Goal: Information Seeking & Learning: Understand process/instructions

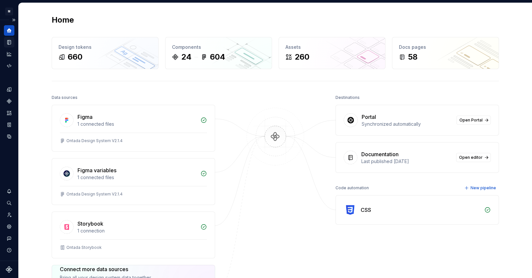
click at [9, 42] on icon "Documentation" at bounding box center [9, 42] width 3 height 4
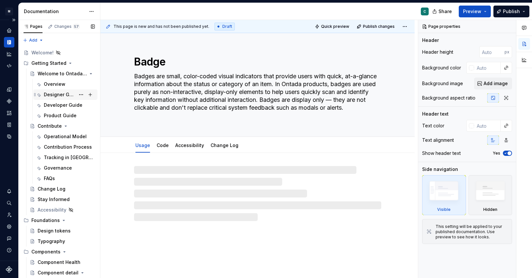
click at [55, 96] on div "Designer Guide" at bounding box center [59, 94] width 31 height 7
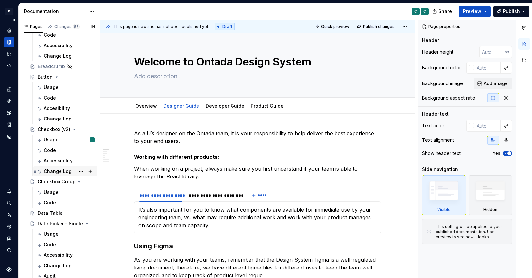
scroll to position [325, 0]
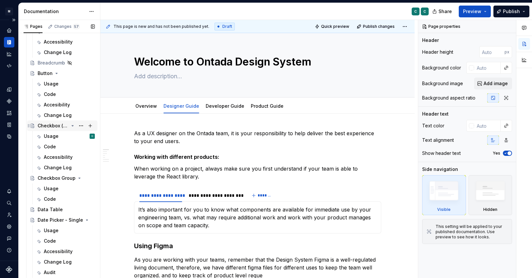
click at [47, 128] on div "Checkbox (v2)" at bounding box center [53, 125] width 31 height 7
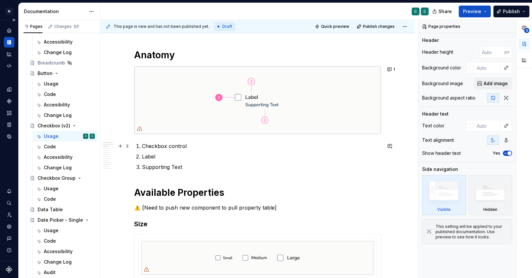
scroll to position [247, 0]
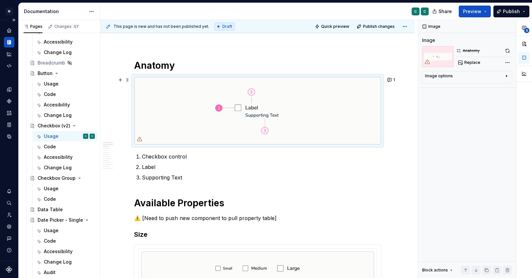
click at [188, 108] on img at bounding box center [257, 110] width 247 height 67
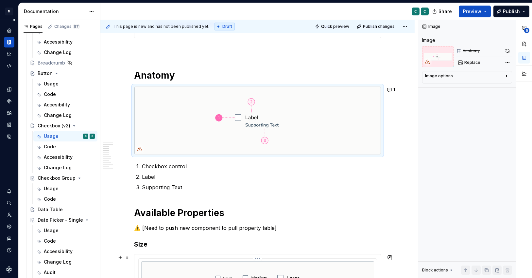
scroll to position [219, 0]
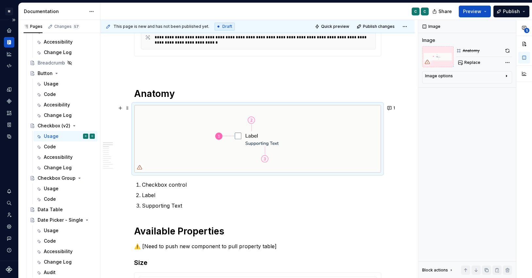
click at [142, 166] on icon at bounding box center [139, 167] width 5 height 4
click at [149, 205] on p "Supporting Text" at bounding box center [262, 206] width 240 height 8
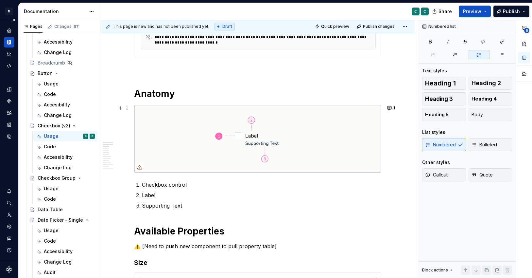
type textarea "*"
click at [193, 124] on img at bounding box center [257, 138] width 247 height 67
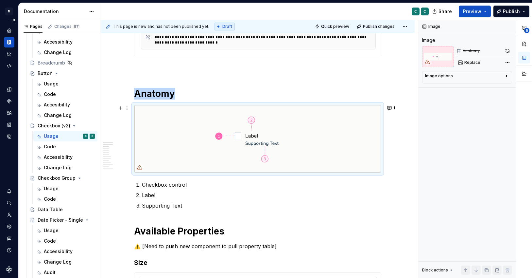
click at [193, 124] on img at bounding box center [257, 138] width 247 height 67
click at [122, 109] on button "button" at bounding box center [120, 107] width 9 height 9
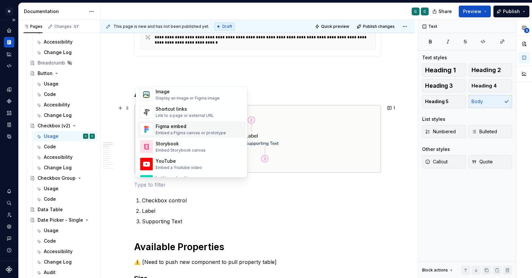
scroll to position [290, 0]
click at [166, 132] on div "Embed a Figma canvas or prototype" at bounding box center [191, 132] width 70 height 5
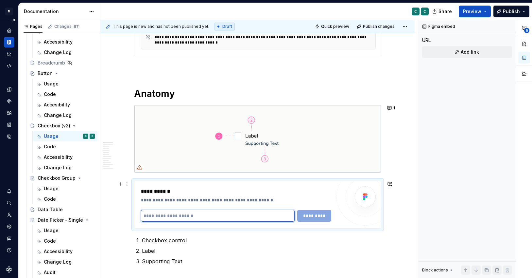
click at [236, 219] on input "text" at bounding box center [218, 216] width 154 height 12
paste input "**********"
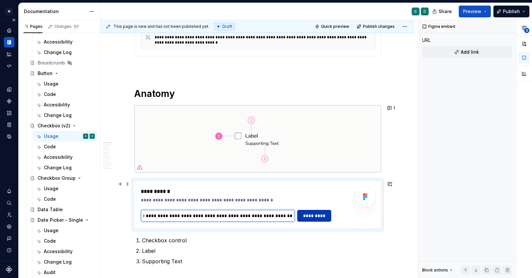
type input "**********"
click at [318, 213] on span "*********" at bounding box center [314, 215] width 25 height 7
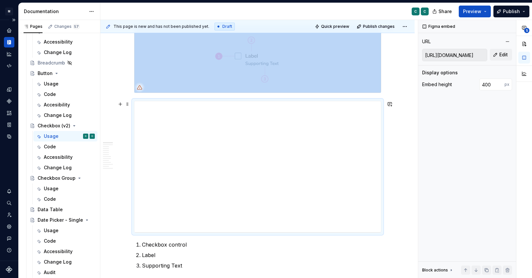
scroll to position [300, 0]
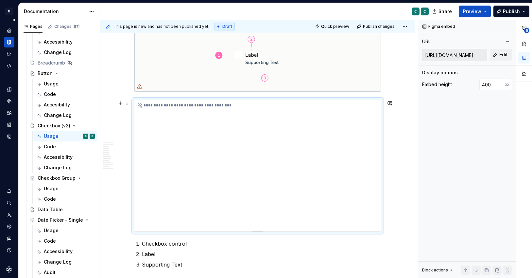
click at [374, 198] on div "**********" at bounding box center [257, 165] width 247 height 131
click at [303, 160] on div "**********" at bounding box center [257, 165] width 247 height 131
click at [445, 149] on div "Figma embed URL [URL][DOMAIN_NAME] Edit Display options Embed height 400 px Blo…" at bounding box center [468, 149] width 98 height 258
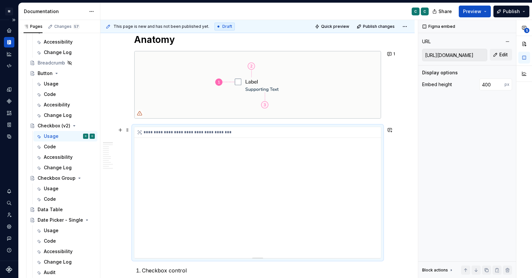
scroll to position [269, 0]
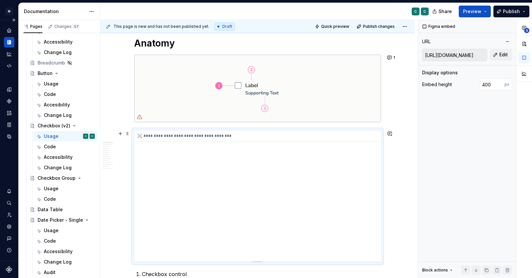
click at [179, 136] on div "**********" at bounding box center [257, 136] width 247 height 11
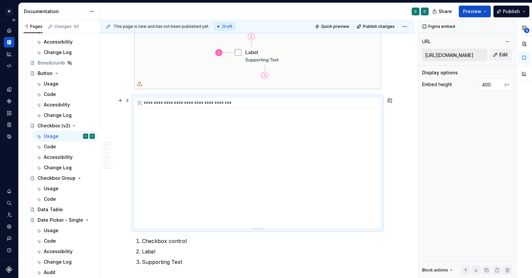
click at [180, 191] on div "**********" at bounding box center [257, 163] width 247 height 131
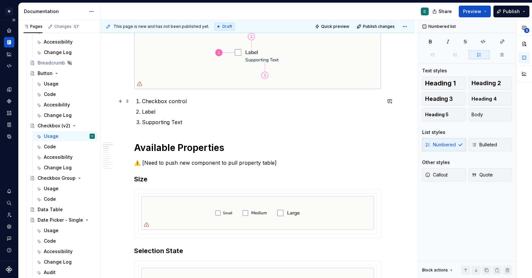
click at [122, 101] on button "button" at bounding box center [120, 101] width 9 height 9
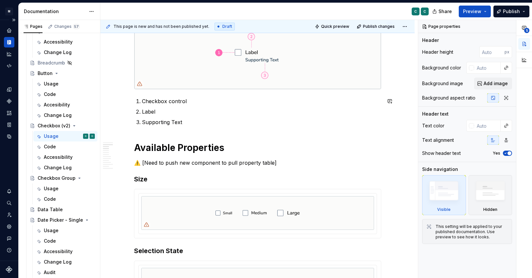
click at [143, 101] on li "Checkbox control" at bounding box center [262, 101] width 240 height 8
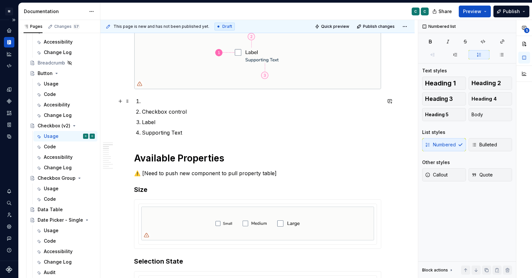
click at [145, 99] on p at bounding box center [262, 101] width 240 height 8
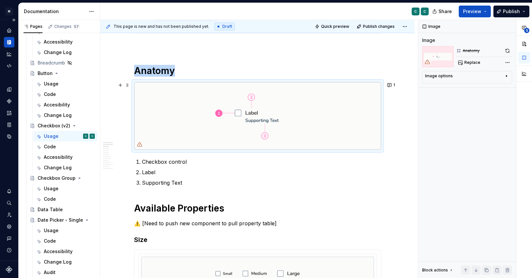
scroll to position [238, 0]
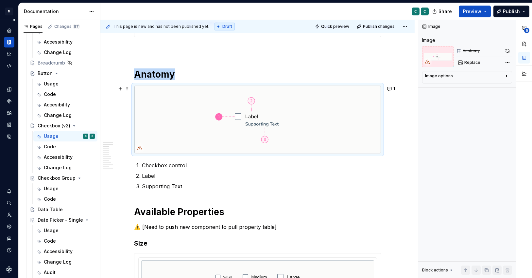
click at [145, 98] on img at bounding box center [257, 119] width 247 height 67
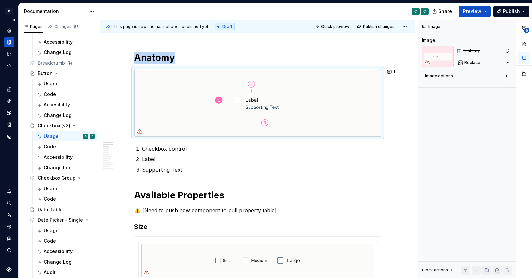
click at [122, 73] on button "button" at bounding box center [120, 71] width 9 height 9
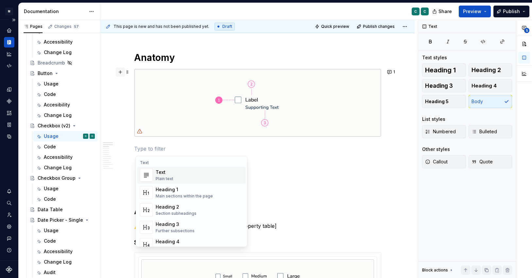
type textarea "*"
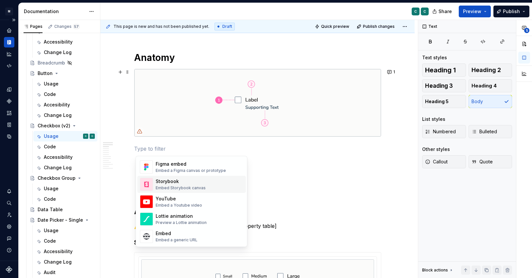
scroll to position [313, 0]
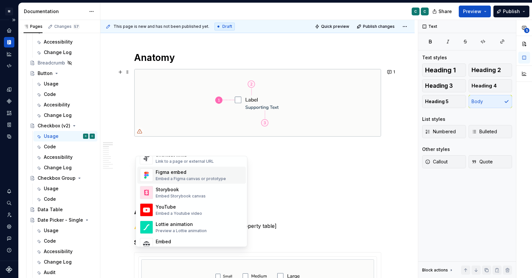
click at [179, 175] on div "Figma embed" at bounding box center [191, 172] width 70 height 7
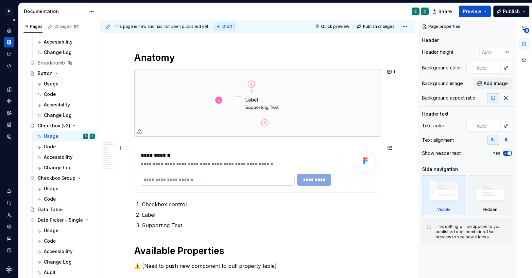
click at [175, 180] on input "text" at bounding box center [218, 180] width 154 height 12
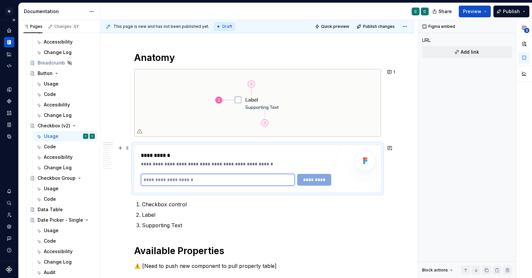
paste input "**********"
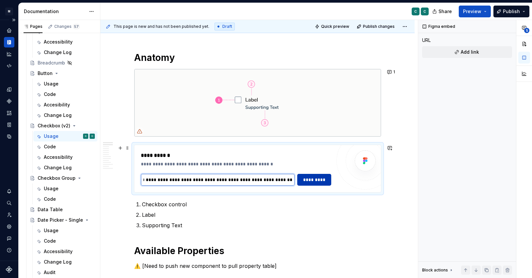
type input "**********"
click at [317, 177] on span "*********" at bounding box center [314, 179] width 25 height 7
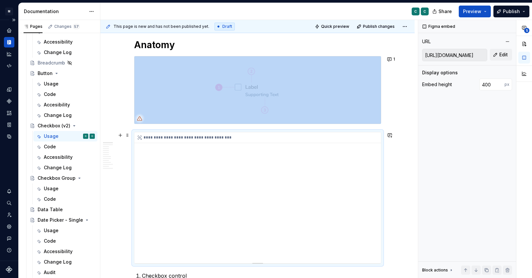
scroll to position [263, 0]
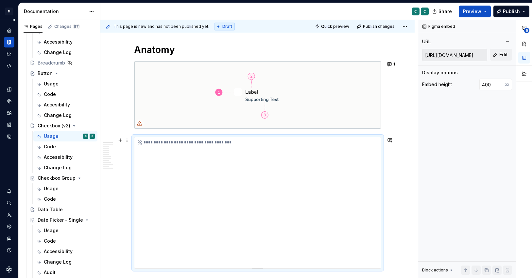
click at [375, 235] on div "**********" at bounding box center [257, 202] width 247 height 131
click at [371, 235] on div "**********" at bounding box center [257, 202] width 247 height 131
click at [373, 235] on div "**********" at bounding box center [257, 202] width 247 height 131
click at [322, 215] on div "**********" at bounding box center [257, 202] width 247 height 131
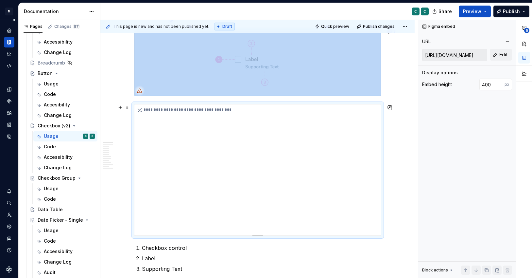
scroll to position [296, 0]
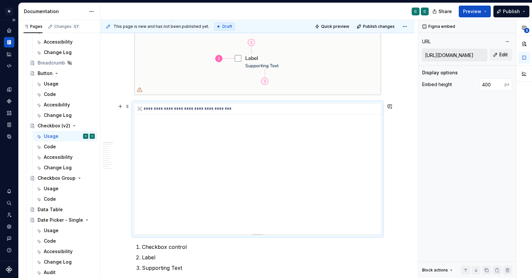
click at [372, 201] on div "**********" at bounding box center [257, 168] width 247 height 131
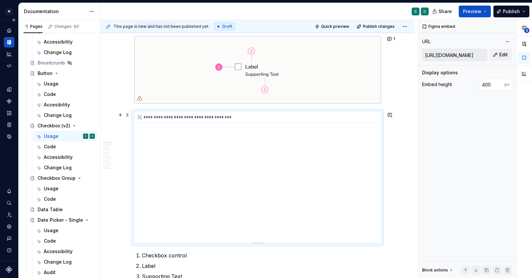
scroll to position [285, 0]
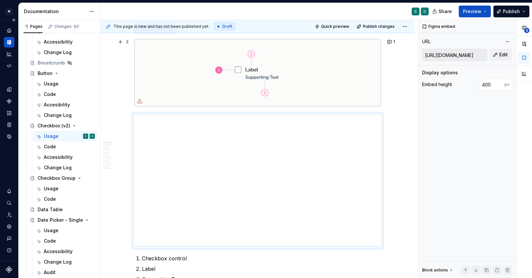
click at [283, 91] on img at bounding box center [257, 72] width 247 height 67
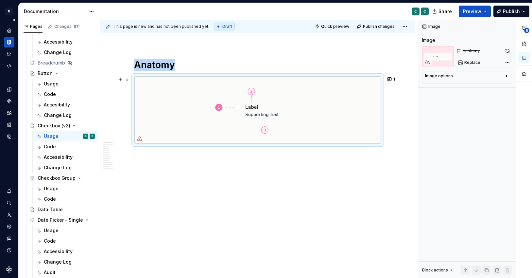
scroll to position [242, 0]
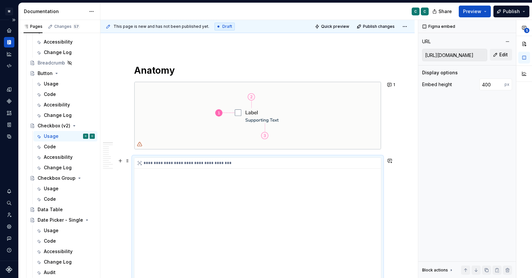
click at [251, 211] on div "**********" at bounding box center [257, 223] width 247 height 131
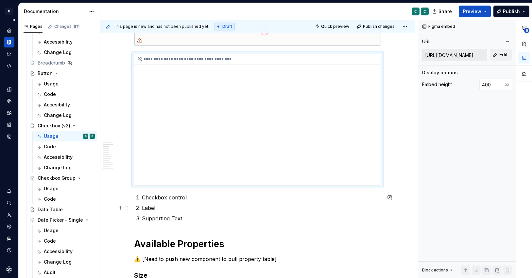
scroll to position [351, 0]
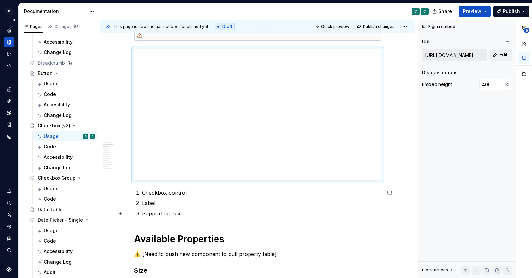
click at [172, 216] on p "Supporting Text" at bounding box center [262, 213] width 240 height 8
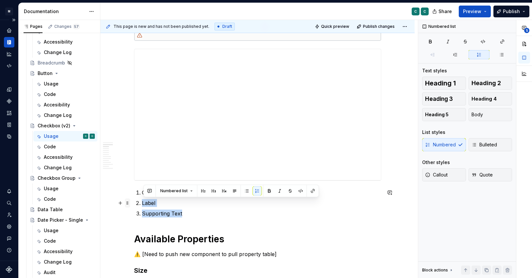
drag, startPoint x: 184, startPoint y: 215, endPoint x: 131, endPoint y: 201, distance: 54.8
click at [125, 201] on button "button" at bounding box center [120, 202] width 9 height 9
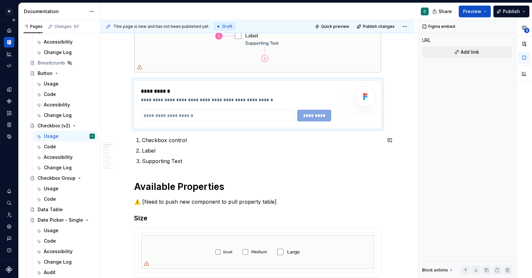
click at [255, 123] on div "**********" at bounding box center [257, 104] width 247 height 47
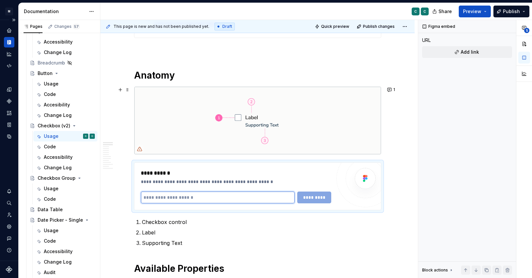
scroll to position [237, 0]
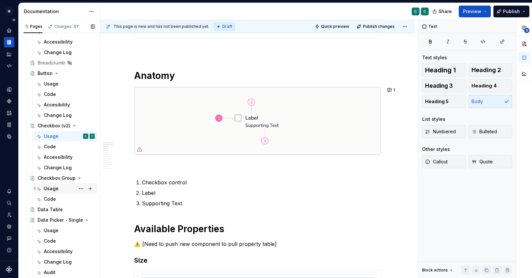
click at [48, 192] on div "Usage" at bounding box center [69, 188] width 51 height 9
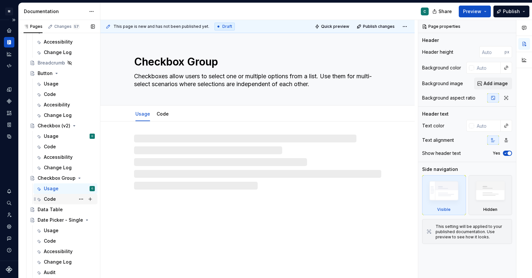
click at [54, 198] on div "Code" at bounding box center [50, 199] width 12 height 7
click at [53, 190] on div "Usage" at bounding box center [51, 188] width 15 height 7
click at [58, 179] on div "Checkbox Group" at bounding box center [53, 178] width 31 height 7
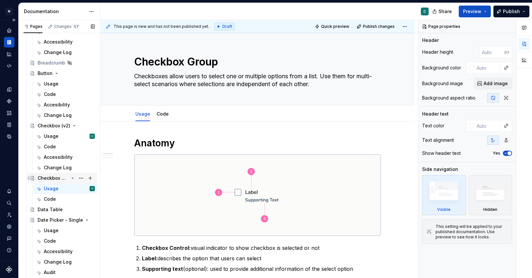
click at [56, 179] on div "Checkbox Group" at bounding box center [53, 178] width 31 height 7
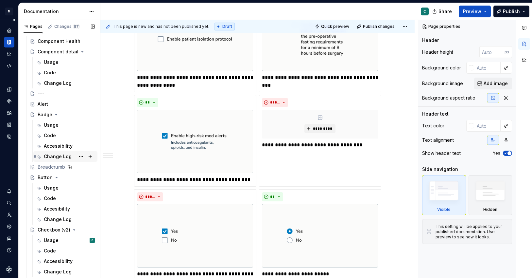
scroll to position [217, 0]
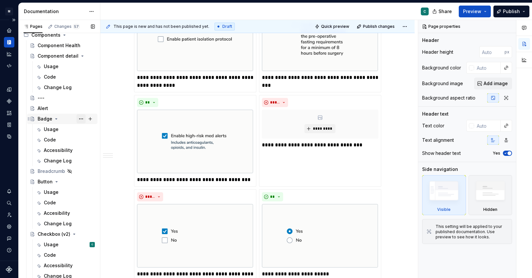
click at [80, 118] on button "Page tree" at bounding box center [81, 118] width 9 height 9
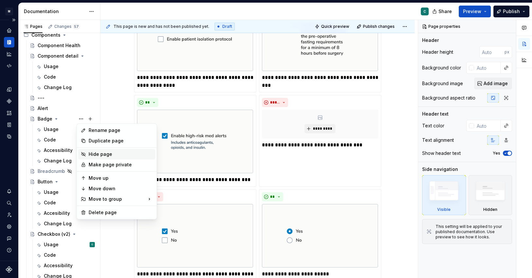
click at [94, 155] on div "Hide page" at bounding box center [121, 154] width 64 height 7
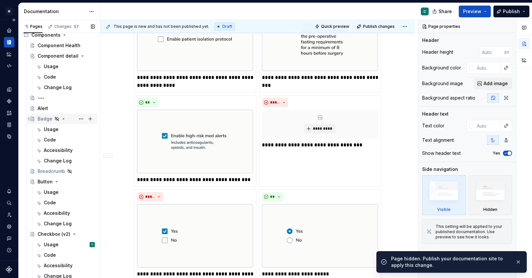
scroll to position [205, 0]
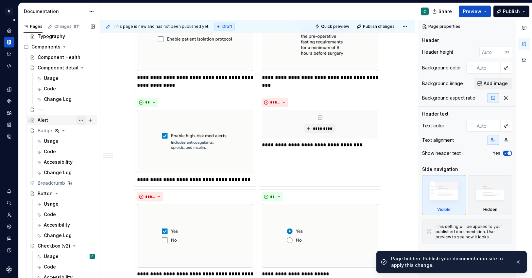
click at [82, 120] on button "Page tree" at bounding box center [81, 120] width 9 height 9
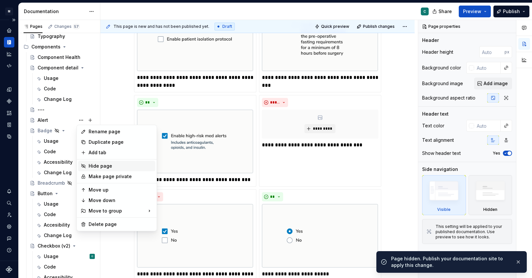
click at [97, 168] on div "Hide page" at bounding box center [121, 166] width 64 height 7
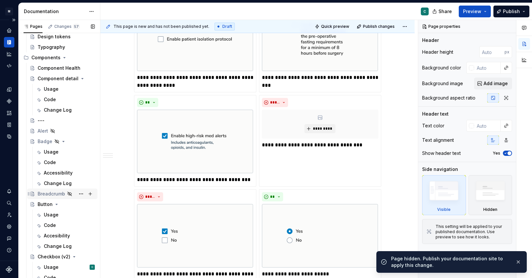
scroll to position [189, 0]
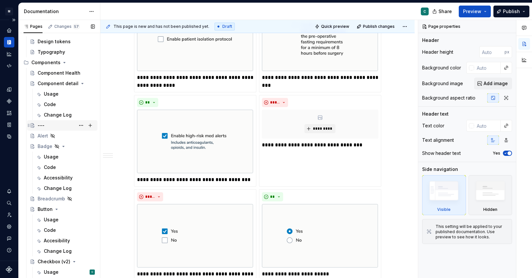
click at [45, 128] on div "---" at bounding box center [66, 125] width 57 height 9
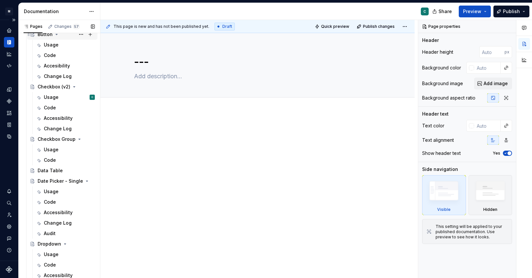
scroll to position [369, 0]
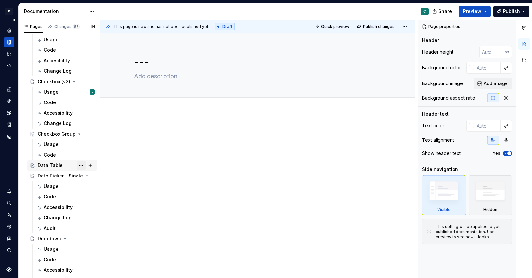
click at [83, 166] on button "Page tree" at bounding box center [81, 165] width 9 height 9
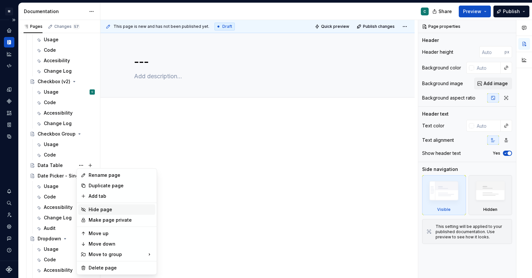
click at [95, 210] on div "Hide page" at bounding box center [121, 209] width 64 height 7
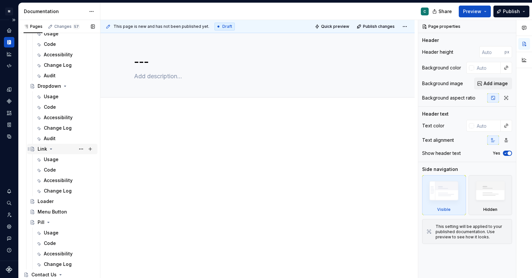
scroll to position [532, 0]
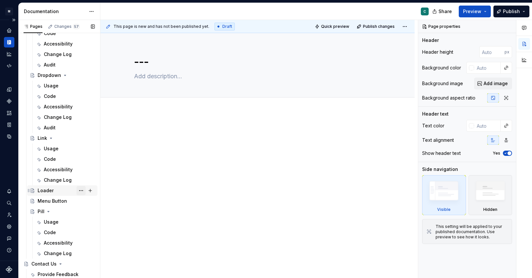
click at [82, 192] on button "Page tree" at bounding box center [81, 190] width 9 height 9
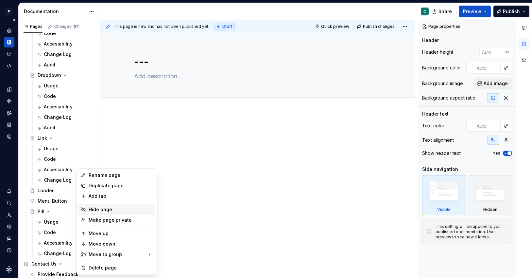
click at [100, 210] on div "Hide page" at bounding box center [121, 209] width 64 height 7
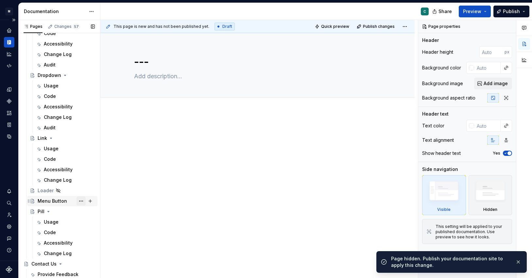
click at [81, 202] on button "Page tree" at bounding box center [81, 200] width 9 height 9
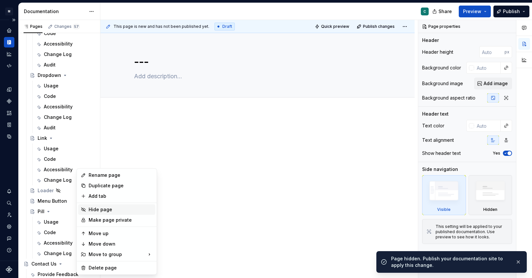
click at [102, 212] on div "Hide page" at bounding box center [121, 209] width 64 height 7
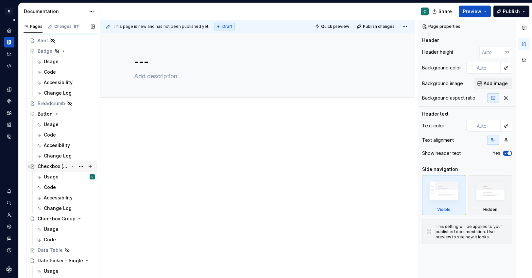
scroll to position [285, 0]
click at [54, 216] on div "Checkbox Group" at bounding box center [53, 218] width 31 height 7
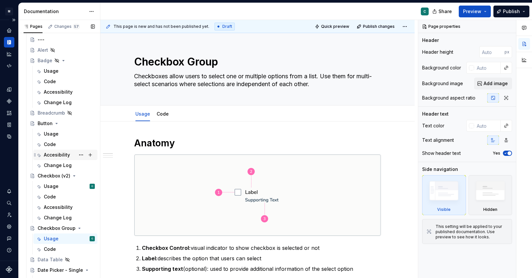
scroll to position [280, 0]
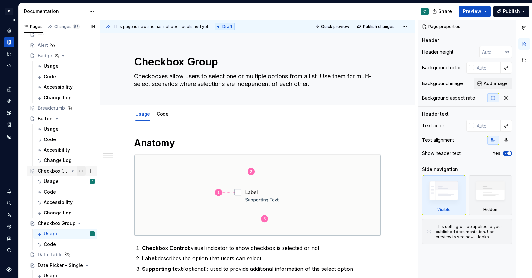
click at [82, 170] on button "Page tree" at bounding box center [81, 170] width 9 height 9
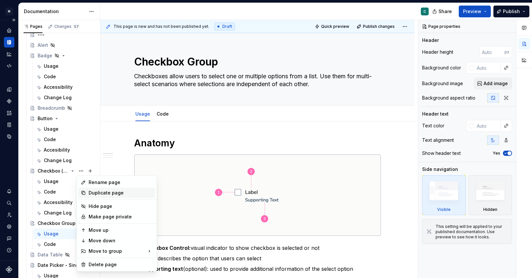
click at [103, 192] on div "Duplicate page" at bounding box center [121, 192] width 64 height 7
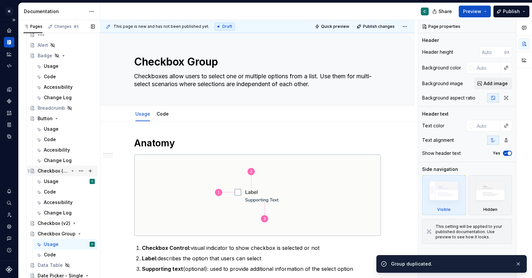
click at [60, 170] on div "Checkbox (v2)" at bounding box center [53, 171] width 31 height 7
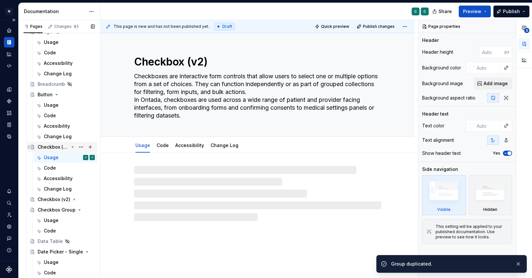
scroll to position [308, 0]
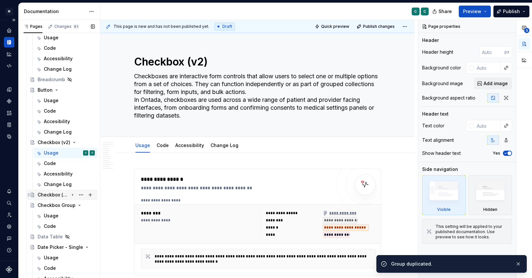
click at [56, 194] on div "Checkbox (v2)" at bounding box center [53, 194] width 31 height 7
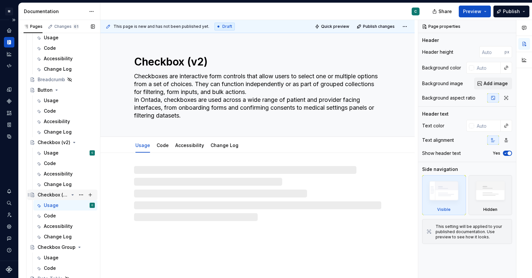
click at [56, 194] on div "Checkbox (v2)" at bounding box center [53, 194] width 31 height 7
click at [57, 145] on div "Checkbox (v2)" at bounding box center [53, 142] width 31 height 7
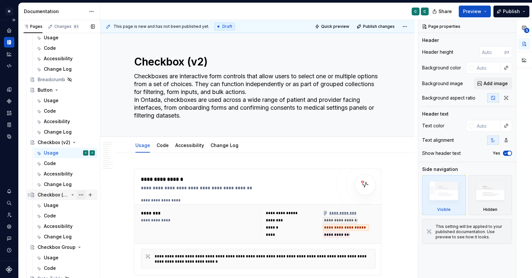
click at [79, 195] on button "Page tree" at bounding box center [81, 194] width 9 height 9
type textarea "*"
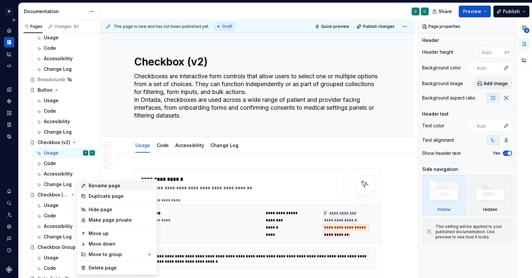
click at [103, 186] on div "Rename page" at bounding box center [121, 185] width 64 height 7
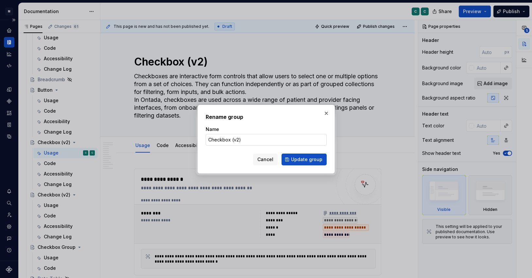
click at [236, 138] on input "Checkbox (v2)" at bounding box center [266, 140] width 121 height 12
type input "Checkbox ([PERSON_NAME])"
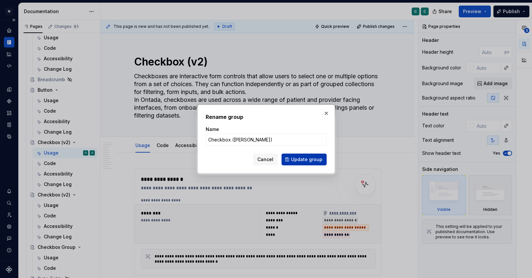
click at [297, 160] on span "Update group" at bounding box center [306, 159] width 31 height 7
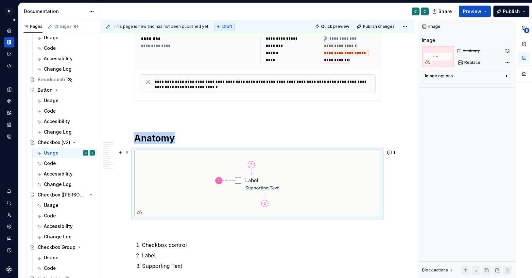
click at [297, 160] on img at bounding box center [257, 183] width 247 height 67
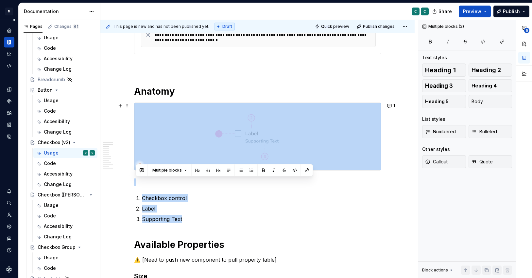
drag, startPoint x: 190, startPoint y: 218, endPoint x: 142, endPoint y: 143, distance: 89.4
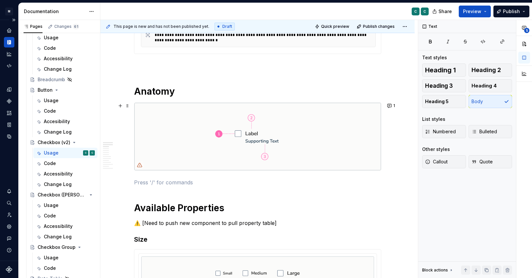
type textarea "*"
click at [161, 141] on img at bounding box center [257, 136] width 247 height 67
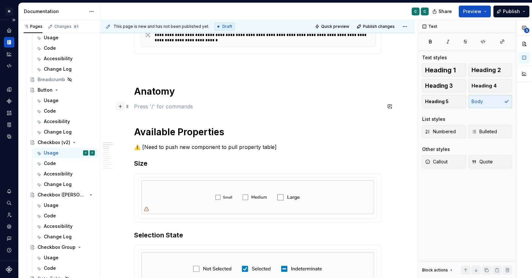
click at [123, 108] on button "button" at bounding box center [120, 106] width 9 height 9
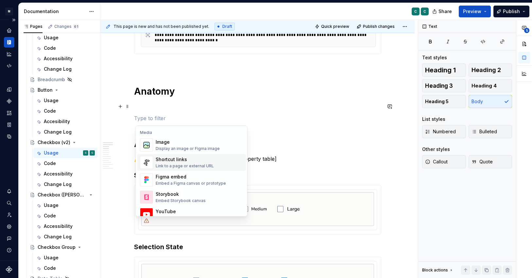
scroll to position [285, 0]
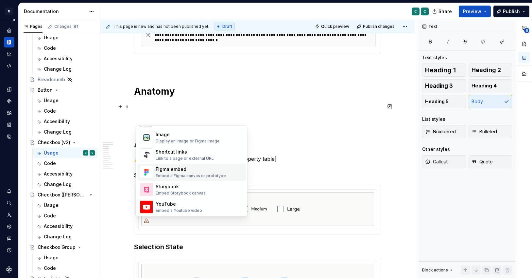
click at [180, 176] on div "Embed a Figma canvas or prototype" at bounding box center [191, 175] width 70 height 5
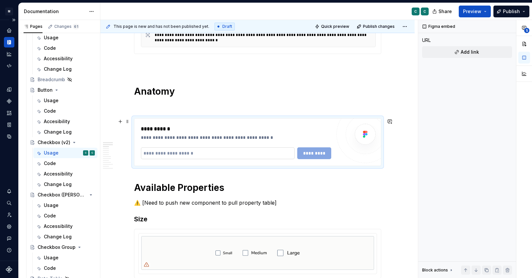
click at [197, 150] on input "text" at bounding box center [218, 153] width 154 height 12
paste input "**********"
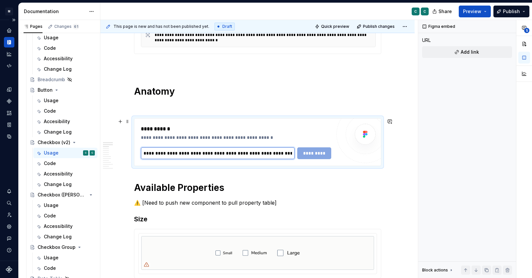
scroll to position [0, 166]
type input "**********"
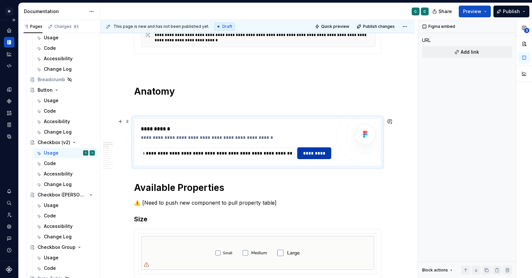
scroll to position [0, 0]
click at [320, 156] on span "*********" at bounding box center [314, 153] width 25 height 7
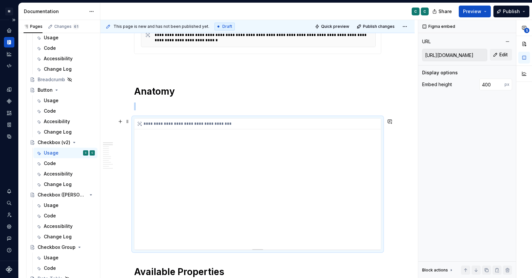
click at [374, 213] on div "**********" at bounding box center [257, 183] width 247 height 131
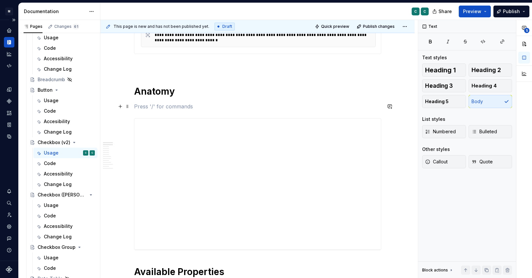
click at [255, 108] on p at bounding box center [257, 106] width 247 height 8
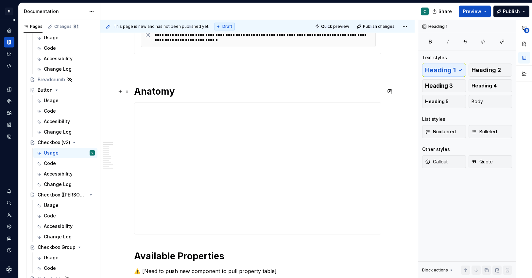
click at [188, 92] on h1 "Anatomy" at bounding box center [257, 91] width 247 height 12
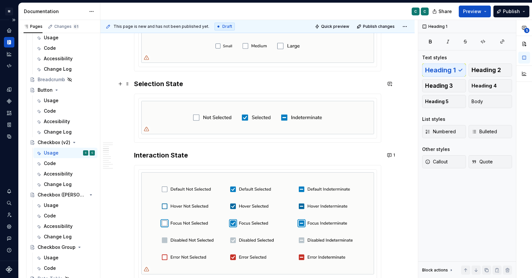
scroll to position [502, 0]
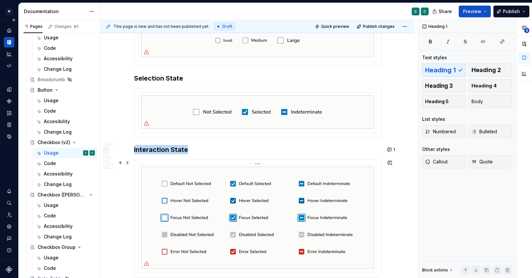
click at [226, 184] on img at bounding box center [257, 218] width 233 height 102
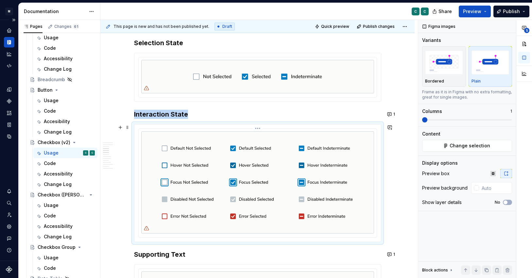
scroll to position [543, 0]
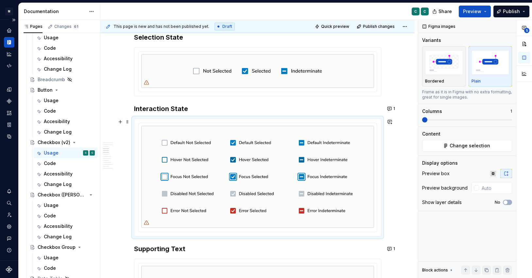
type textarea "*"
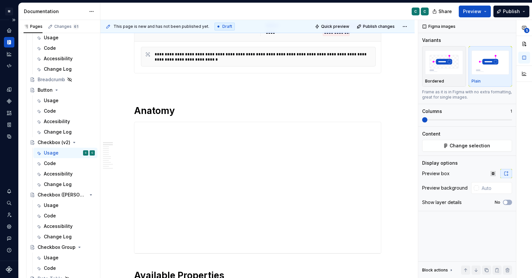
scroll to position [192, 0]
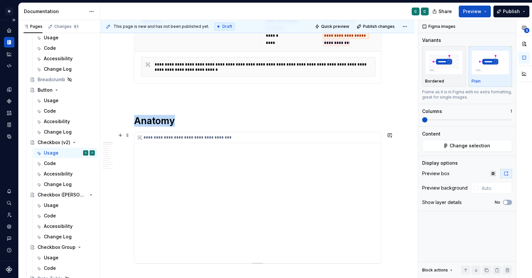
click at [188, 136] on div "**********" at bounding box center [257, 137] width 247 height 11
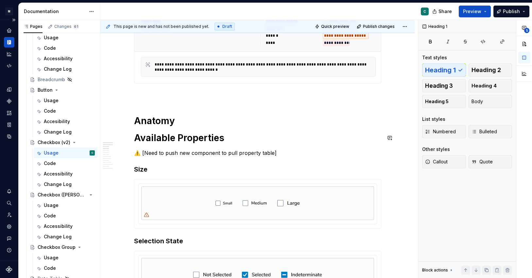
click at [220, 122] on h1 "Anatomy" at bounding box center [257, 121] width 247 height 12
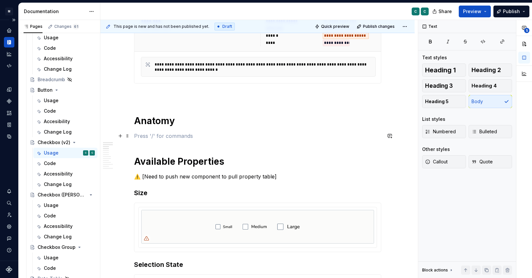
click at [211, 135] on p at bounding box center [257, 136] width 247 height 8
click at [122, 135] on button "button" at bounding box center [120, 135] width 9 height 9
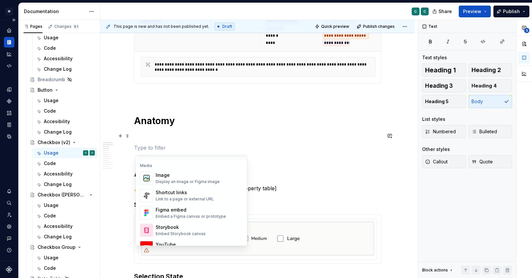
scroll to position [276, 0]
click at [179, 211] on div "Figma embed" at bounding box center [191, 208] width 70 height 7
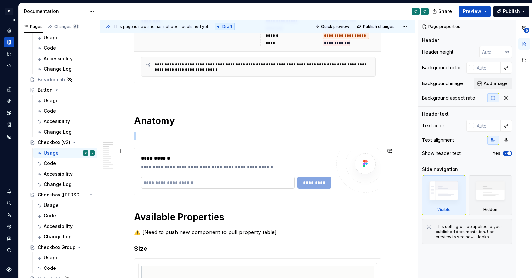
click at [204, 184] on input "text" at bounding box center [218, 183] width 154 height 12
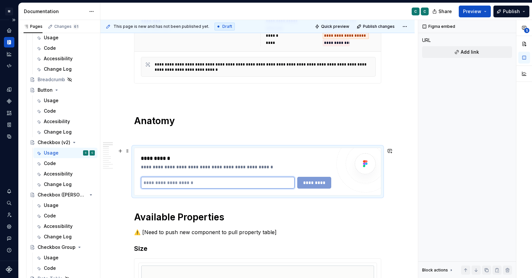
paste input "**********"
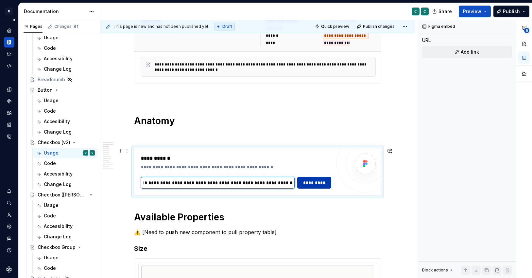
type input "**********"
type textarea "*"
click at [306, 184] on span "*********" at bounding box center [314, 182] width 25 height 7
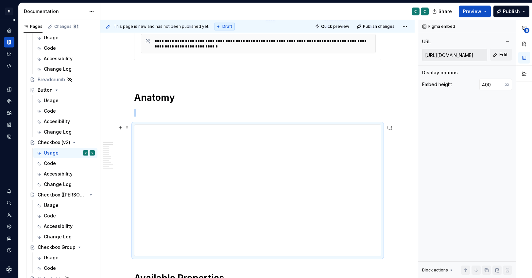
scroll to position [215, 0]
click at [373, 221] on div "**********" at bounding box center [257, 190] width 247 height 131
click at [317, 112] on p at bounding box center [257, 113] width 247 height 8
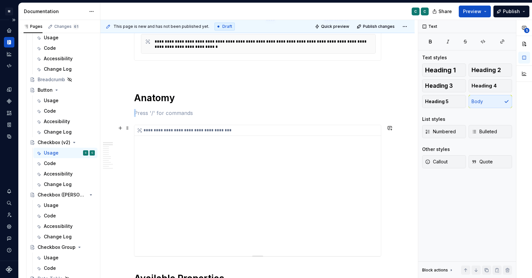
click at [352, 164] on div "**********" at bounding box center [257, 190] width 247 height 131
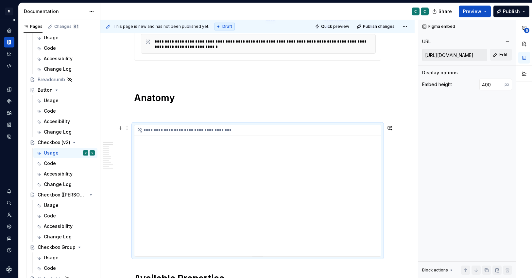
click at [269, 249] on div "**********" at bounding box center [257, 190] width 247 height 131
click at [166, 137] on div "**********" at bounding box center [257, 190] width 247 height 131
click at [352, 133] on div "**********" at bounding box center [257, 130] width 247 height 11
click at [221, 245] on div "**********" at bounding box center [257, 190] width 247 height 131
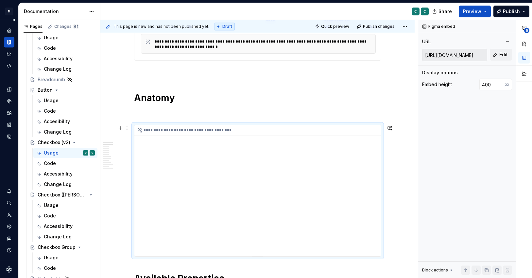
click at [354, 250] on div "**********" at bounding box center [257, 190] width 247 height 131
click at [373, 223] on div "**********" at bounding box center [257, 190] width 247 height 131
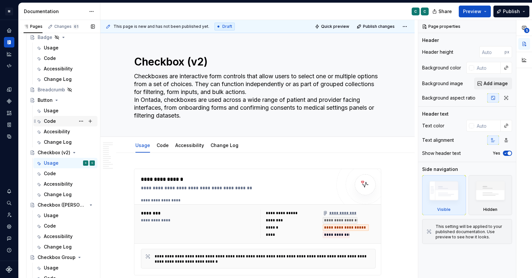
scroll to position [315, 0]
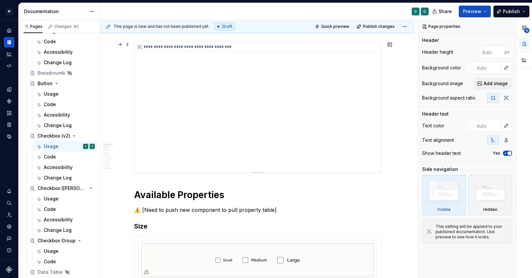
click at [199, 128] on div "**********" at bounding box center [257, 107] width 247 height 131
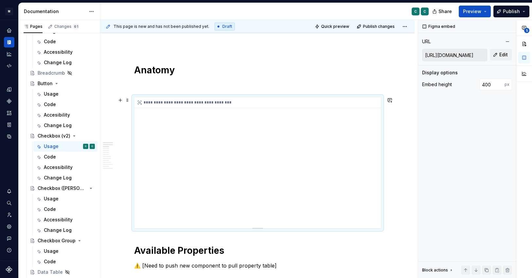
scroll to position [243, 0]
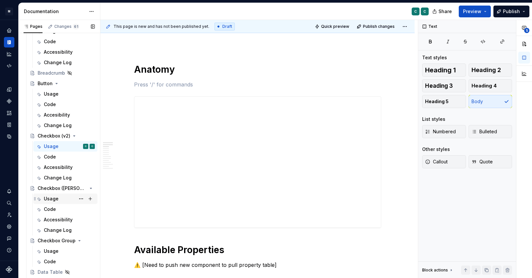
click at [51, 198] on div "Usage" at bounding box center [51, 198] width 15 height 7
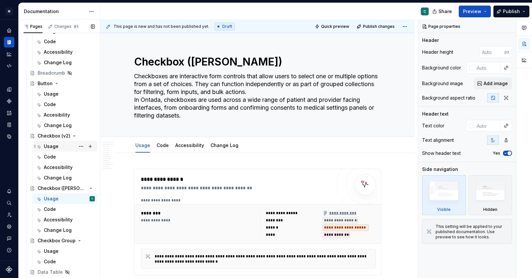
click at [48, 150] on div "Usage C" at bounding box center [69, 146] width 51 height 9
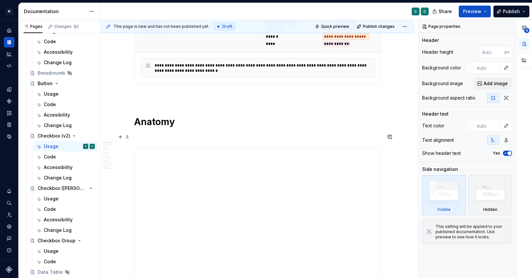
scroll to position [241, 0]
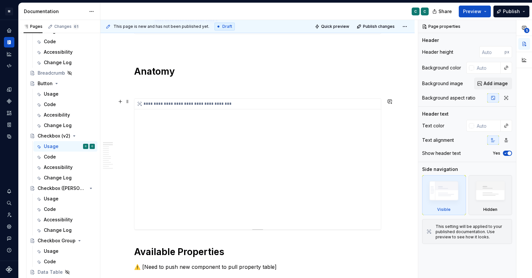
type textarea "*"
click at [214, 162] on div "**********" at bounding box center [257, 163] width 247 height 131
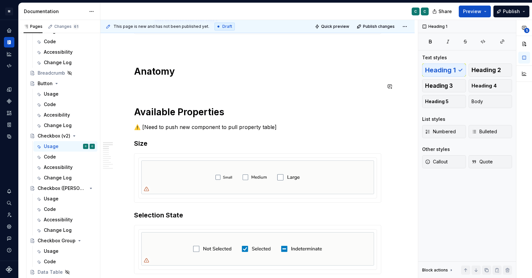
click at [127, 88] on span at bounding box center [127, 86] width 5 height 9
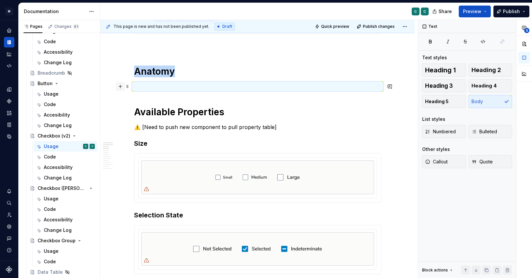
click at [121, 89] on button "button" at bounding box center [120, 86] width 9 height 9
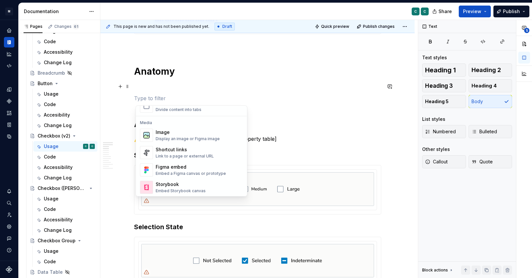
scroll to position [271, 0]
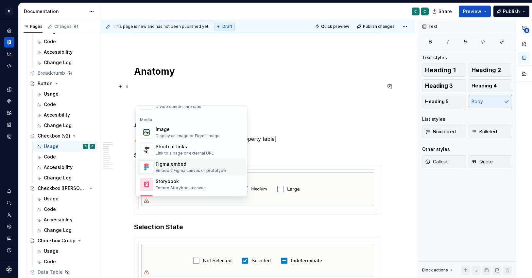
click at [174, 170] on div "Embed a Figma canvas or prototype" at bounding box center [191, 170] width 70 height 5
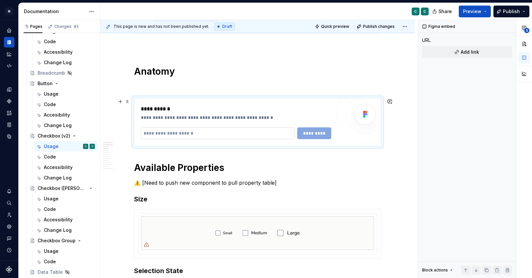
click at [192, 137] on input "text" at bounding box center [218, 133] width 154 height 12
paste input "**********"
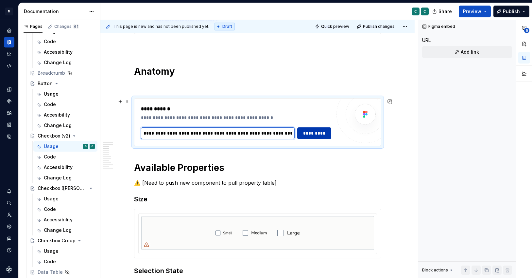
type input "**********"
click at [320, 133] on span "*********" at bounding box center [314, 133] width 25 height 7
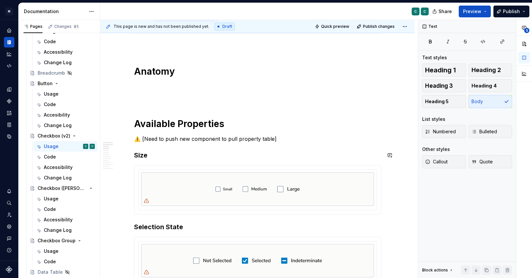
click at [123, 87] on button "button" at bounding box center [120, 86] width 9 height 9
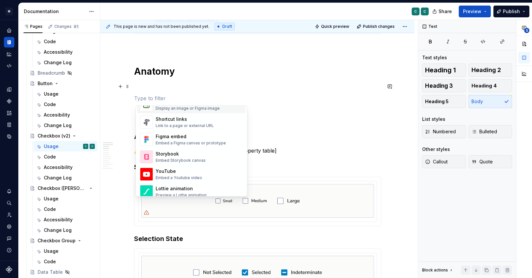
scroll to position [301, 0]
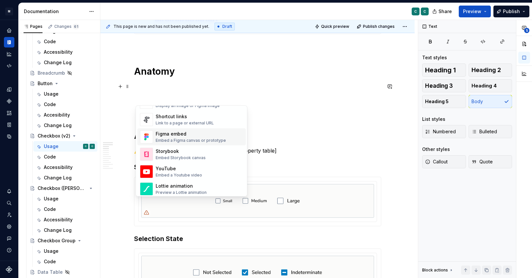
click at [156, 139] on div "Embed a Figma canvas or prototype" at bounding box center [191, 140] width 70 height 5
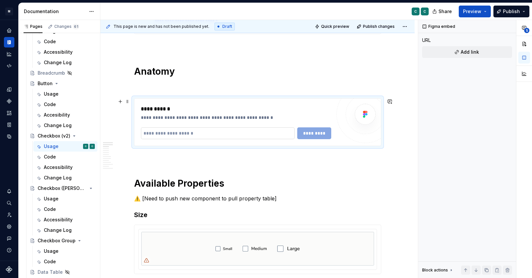
click at [250, 131] on input "text" at bounding box center [218, 133] width 154 height 12
paste input "**********"
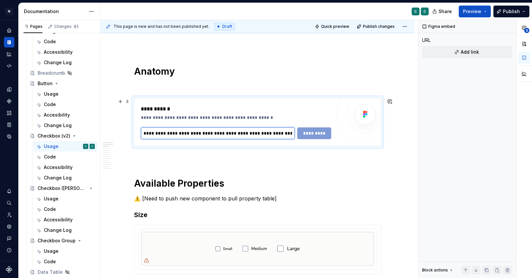
scroll to position [0, 195]
type input "**********"
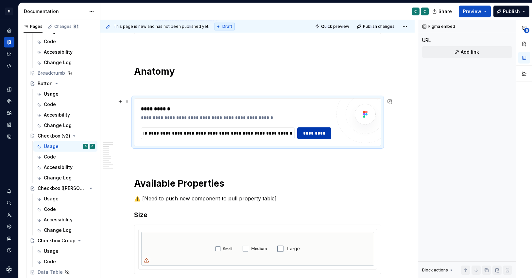
scroll to position [0, 0]
click at [316, 135] on span "*********" at bounding box center [314, 133] width 25 height 7
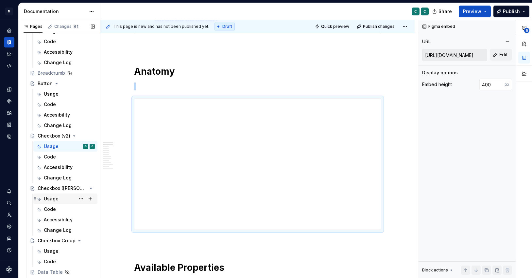
click at [44, 199] on div "Usage" at bounding box center [51, 198] width 15 height 7
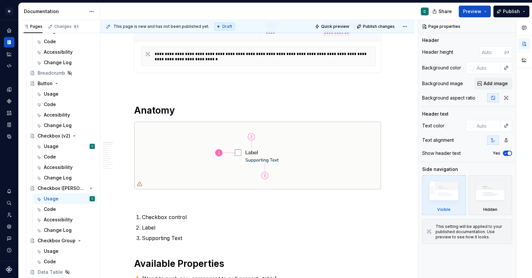
scroll to position [243, 0]
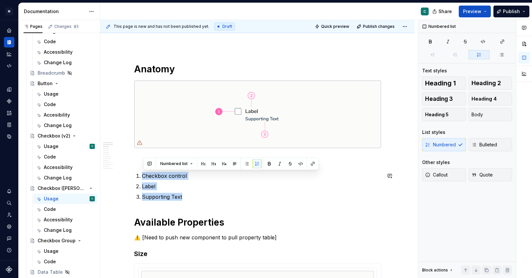
drag, startPoint x: 198, startPoint y: 199, endPoint x: 131, endPoint y: 170, distance: 73.2
click at [197, 194] on p "Supporting Text" at bounding box center [262, 197] width 240 height 8
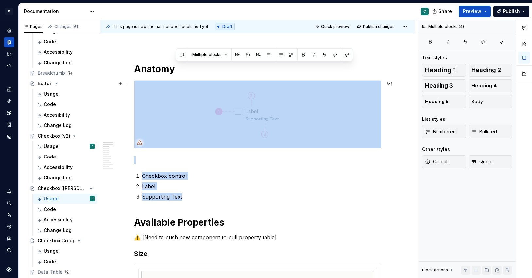
drag, startPoint x: 194, startPoint y: 197, endPoint x: 122, endPoint y: 98, distance: 122.1
copy div "Checkbox control Label Supporting Text"
click at [45, 150] on div "Usage C" at bounding box center [69, 146] width 51 height 9
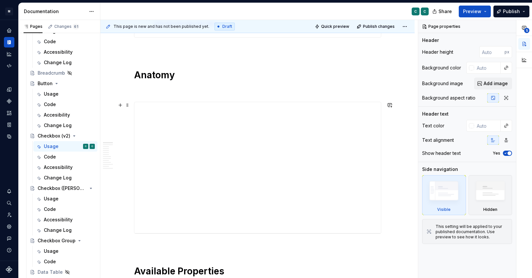
scroll to position [242, 0]
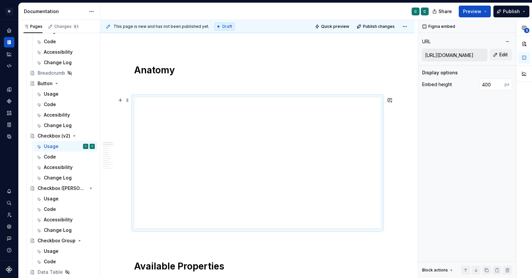
click at [214, 167] on div "**********" at bounding box center [257, 162] width 247 height 131
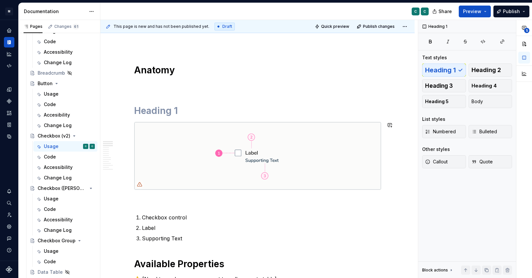
click at [145, 112] on h1 at bounding box center [257, 111] width 247 height 12
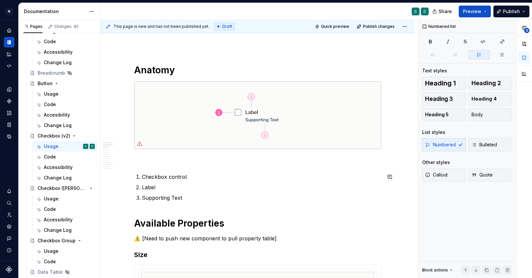
click at [148, 161] on p at bounding box center [257, 161] width 247 height 8
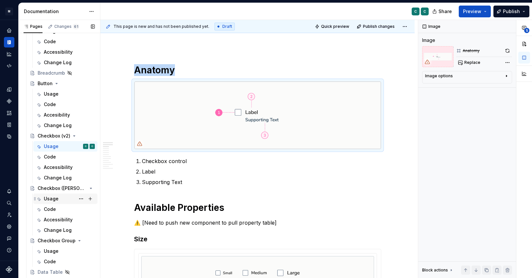
click at [54, 198] on div "Usage" at bounding box center [51, 198] width 15 height 7
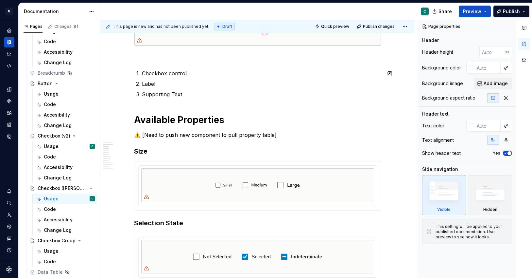
scroll to position [347, 0]
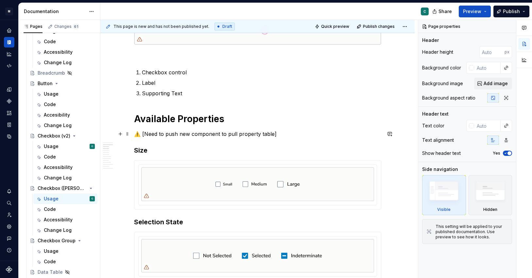
type textarea "*"
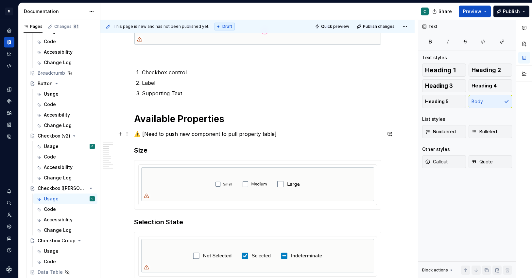
click at [233, 135] on p "⚠️ [Need to push new component to pull property table]" at bounding box center [257, 134] width 247 height 8
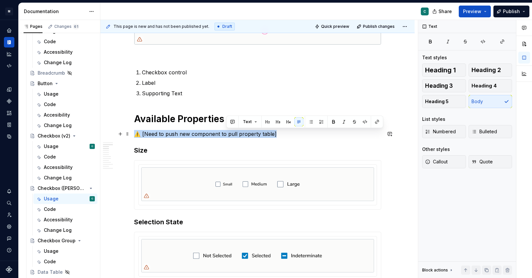
click at [233, 135] on p "⚠️ [Need to push new component to pull property table]" at bounding box center [257, 134] width 247 height 8
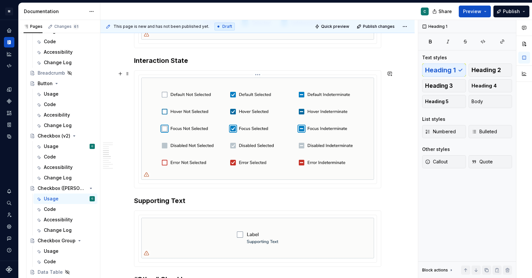
scroll to position [705, 0]
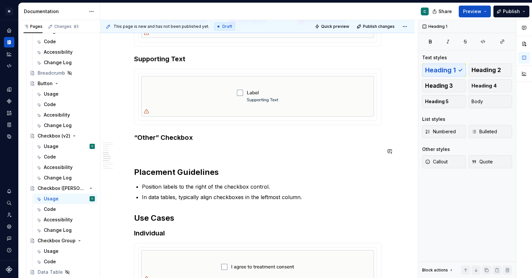
click at [159, 146] on div "**********" at bounding box center [257, 36] width 247 height 1147
click at [212, 134] on h3 "“Other” Checkbox" at bounding box center [257, 137] width 247 height 9
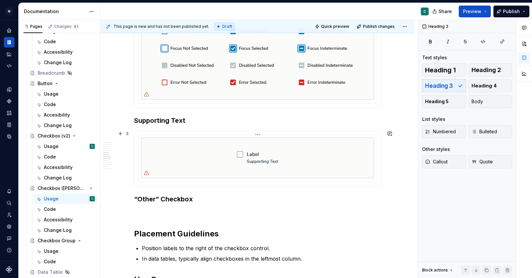
scroll to position [652, 0]
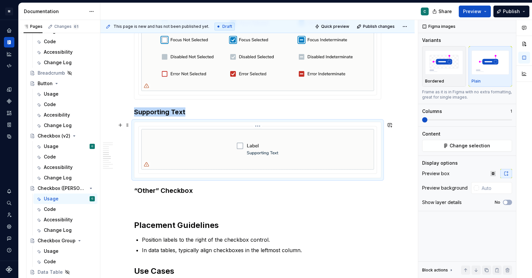
click at [212, 134] on img at bounding box center [257, 149] width 233 height 41
click at [155, 108] on h3 "Supporting Text" at bounding box center [257, 111] width 247 height 9
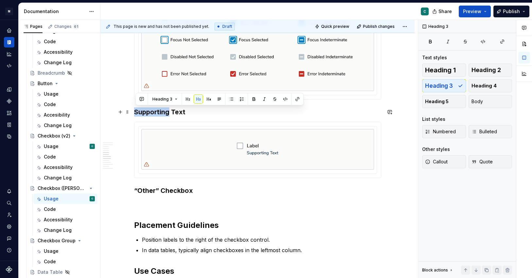
click at [155, 108] on h3 "Supporting Text" at bounding box center [257, 111] width 247 height 9
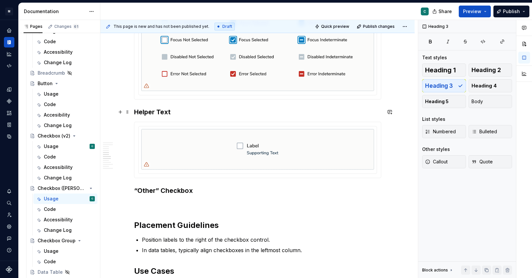
click at [149, 112] on h3 "Helper Text" at bounding box center [257, 111] width 247 height 9
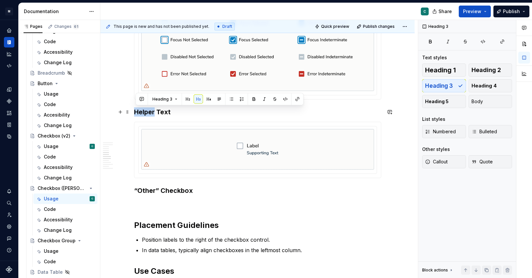
click at [149, 112] on h3 "Helper Text" at bounding box center [257, 111] width 247 height 9
copy h3 "Helper Text"
click at [135, 190] on h3 "“Other” Checkbox" at bounding box center [257, 190] width 247 height 9
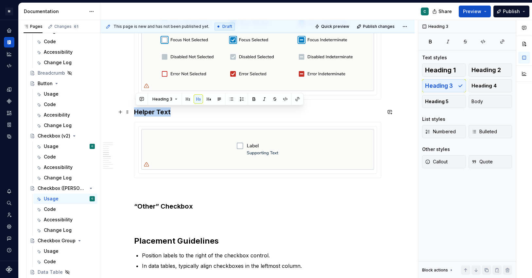
drag, startPoint x: 177, startPoint y: 111, endPoint x: 136, endPoint y: 109, distance: 40.3
click at [136, 109] on h3 "Helper Text" at bounding box center [257, 111] width 247 height 9
copy h3 "Helper Text"
click at [144, 184] on div "**********" at bounding box center [257, 97] width 247 height 1163
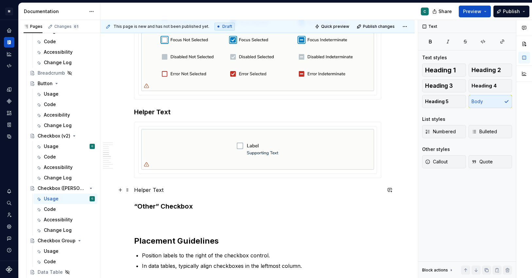
click at [143, 189] on p "Helper Text" at bounding box center [257, 190] width 247 height 8
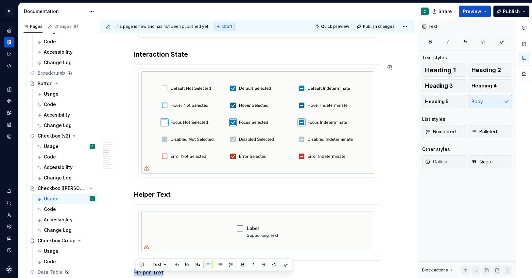
scroll to position [568, 0]
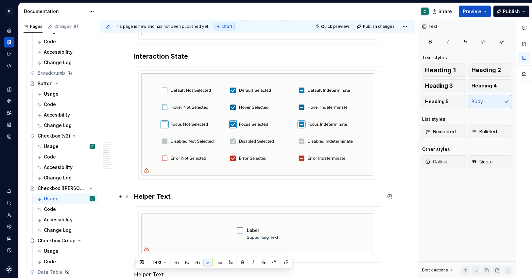
click at [145, 192] on h3 "Helper Text" at bounding box center [257, 196] width 247 height 9
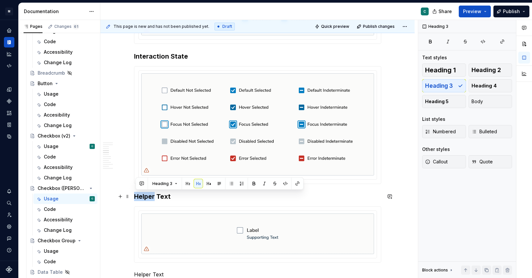
click at [145, 192] on h3 "Helper Text" at bounding box center [257, 196] width 247 height 9
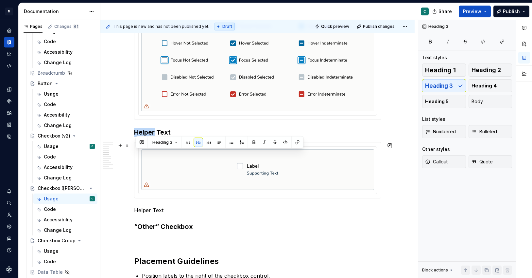
scroll to position [679, 0]
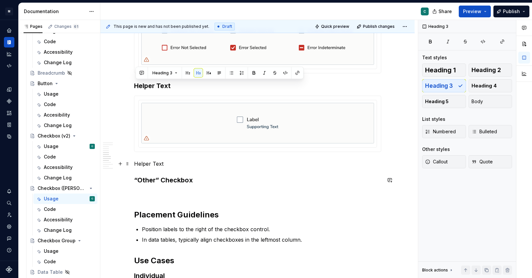
click at [145, 166] on p "Helper Text" at bounding box center [257, 164] width 247 height 8
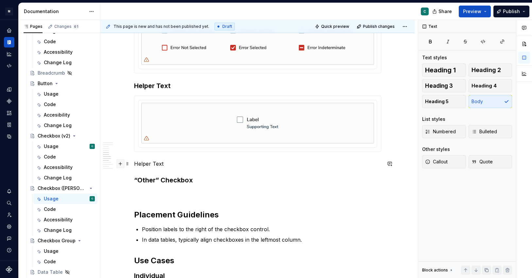
click at [124, 164] on button "button" at bounding box center [120, 163] width 9 height 9
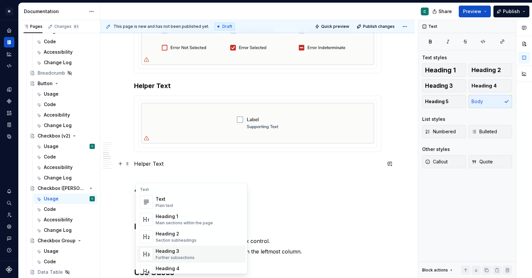
click at [171, 253] on div "Heading 3" at bounding box center [175, 251] width 39 height 7
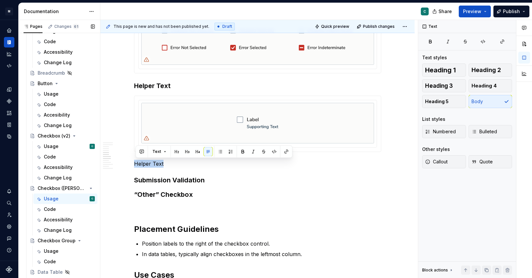
drag, startPoint x: 169, startPoint y: 164, endPoint x: 100, endPoint y: 159, distance: 68.8
click at [100, 159] on div "Pages Changes 61 Add Accessibility guide for tree Page tree. Navigate the tree …" at bounding box center [276, 150] width 514 height 261
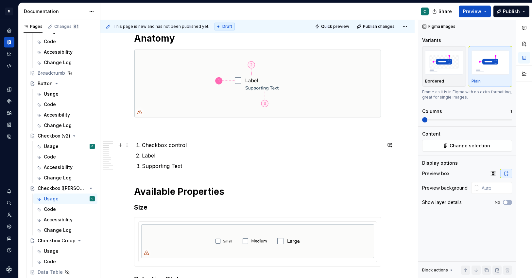
scroll to position [274, 0]
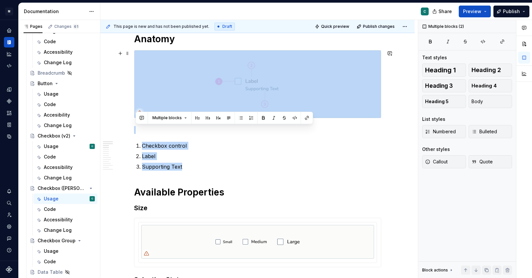
drag, startPoint x: 193, startPoint y: 167, endPoint x: 147, endPoint y: 69, distance: 107.9
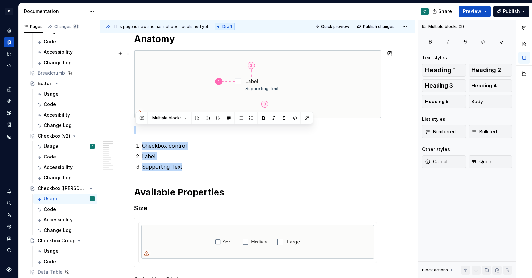
type textarea "*"
click at [171, 85] on img at bounding box center [257, 83] width 247 height 67
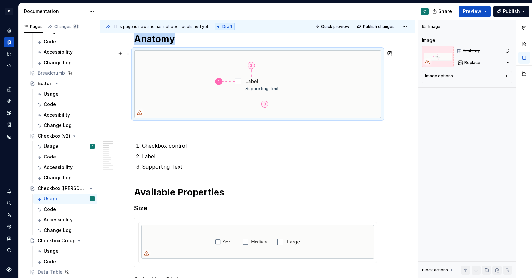
click at [170, 82] on img at bounding box center [257, 83] width 247 height 67
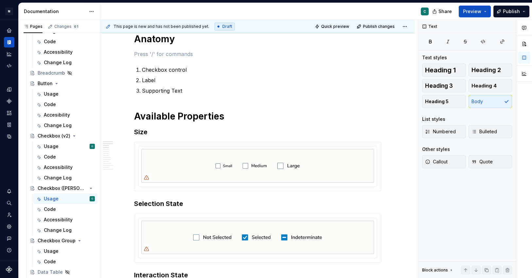
scroll to position [198, 0]
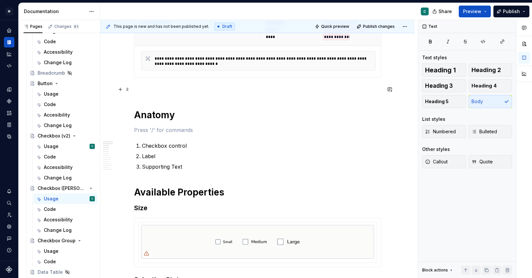
click at [119, 89] on button "button" at bounding box center [120, 89] width 9 height 9
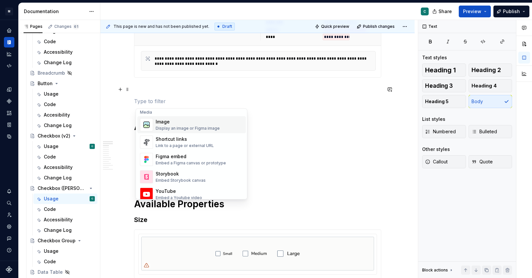
scroll to position [286, 0]
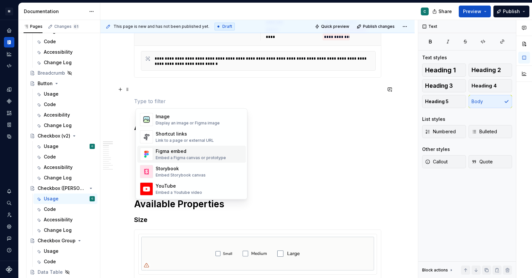
click at [165, 148] on div "Figma embed" at bounding box center [191, 151] width 70 height 7
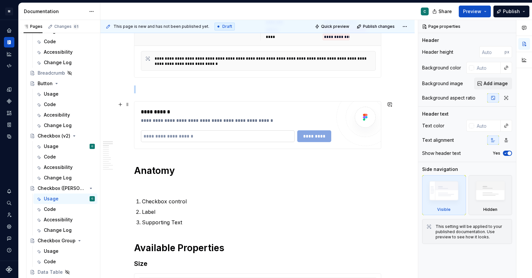
click at [210, 137] on input "text" at bounding box center [218, 136] width 154 height 12
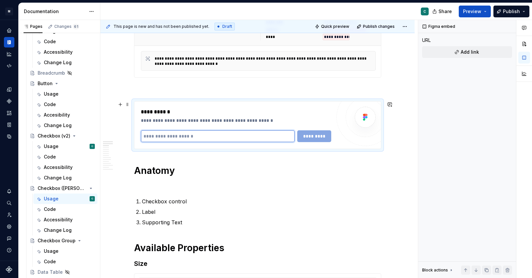
paste input "**********"
type input "**********"
type textarea "*"
type input "**********"
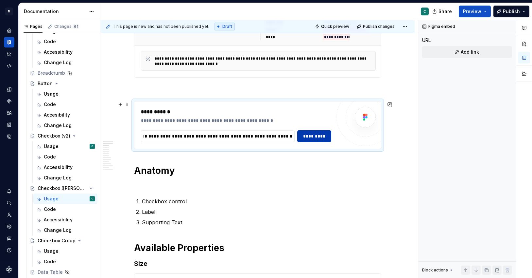
scroll to position [0, 0]
click at [304, 134] on span "*********" at bounding box center [314, 136] width 25 height 7
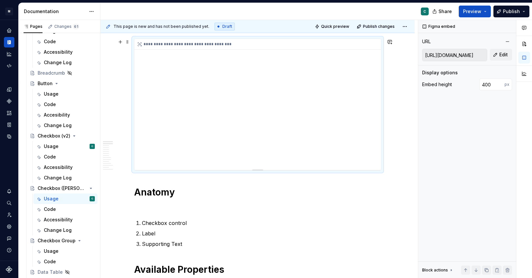
scroll to position [262, 0]
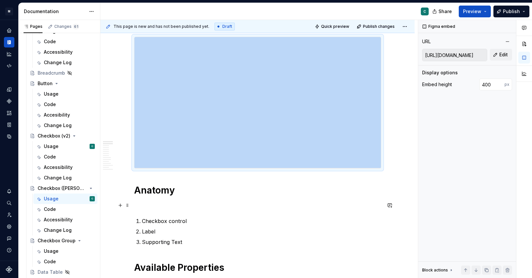
drag, startPoint x: 179, startPoint y: 112, endPoint x: 166, endPoint y: 205, distance: 93.8
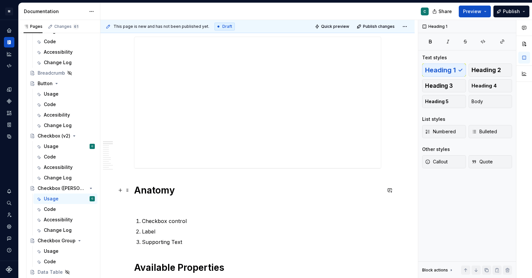
click at [151, 194] on h1 "Anatomy" at bounding box center [257, 190] width 247 height 12
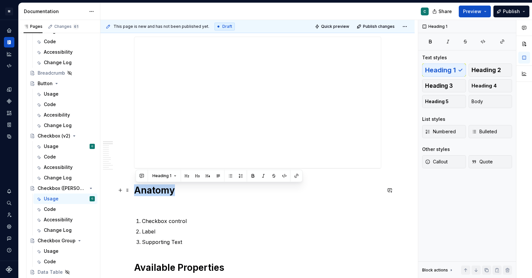
click at [151, 194] on h1 "Anatomy" at bounding box center [257, 190] width 247 height 12
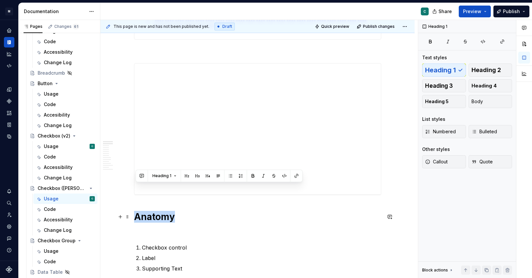
scroll to position [236, 0]
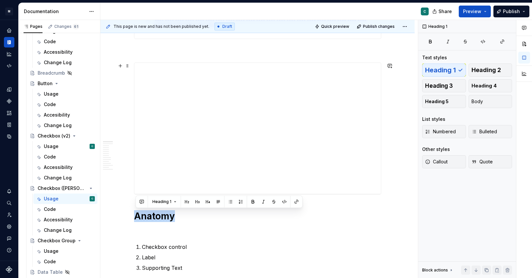
copy h1 "Anatomy"
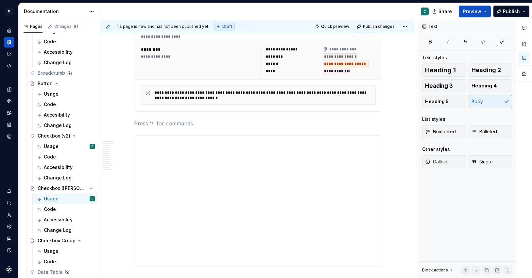
scroll to position [156, 0]
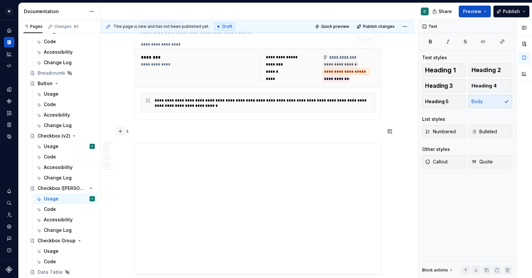
click at [123, 133] on button "button" at bounding box center [120, 131] width 9 height 9
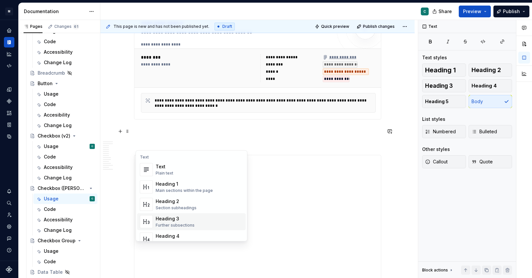
click at [175, 221] on div "Heading 3" at bounding box center [175, 218] width 39 height 7
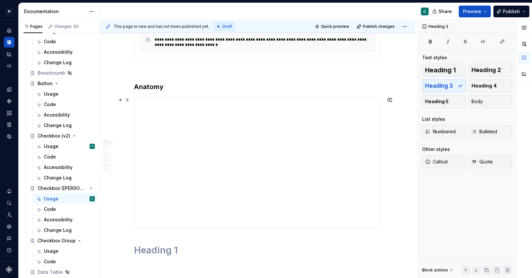
scroll to position [279, 0]
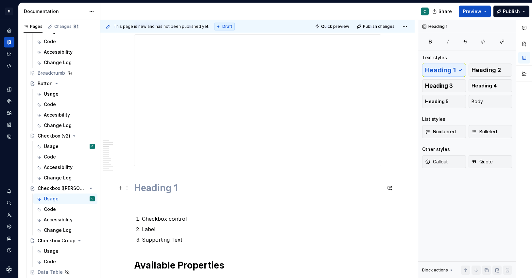
drag, startPoint x: 189, startPoint y: 188, endPoint x: 138, endPoint y: 188, distance: 51.1
click at [138, 188] on h1 at bounding box center [257, 188] width 247 height 12
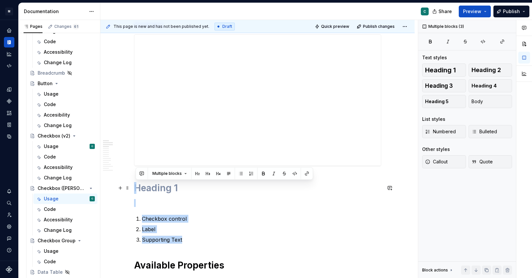
drag, startPoint x: 191, startPoint y: 242, endPoint x: 133, endPoint y: 188, distance: 79.9
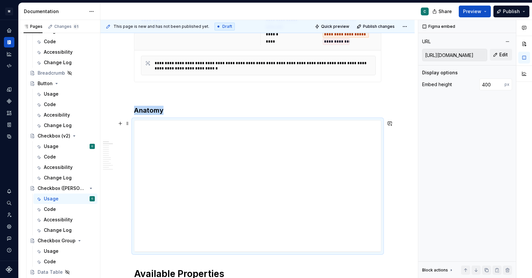
scroll to position [195, 0]
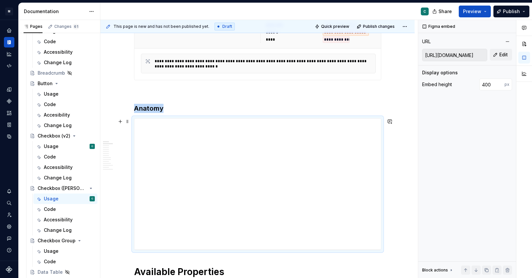
click at [228, 164] on div "**********" at bounding box center [257, 183] width 247 height 131
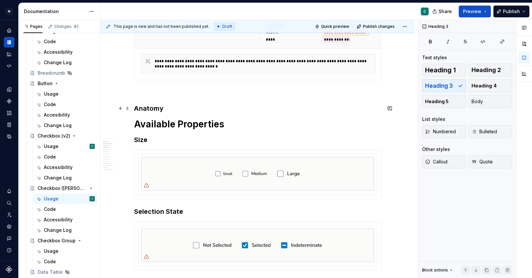
click at [195, 108] on h3 "Anatomy" at bounding box center [257, 108] width 247 height 9
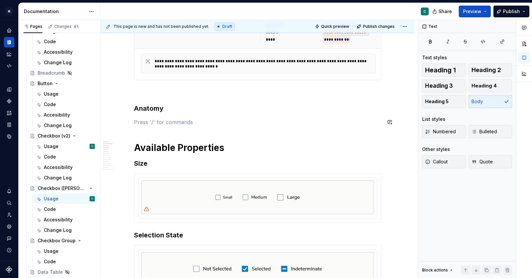
click at [160, 111] on h3 "Anatomy" at bounding box center [257, 108] width 247 height 9
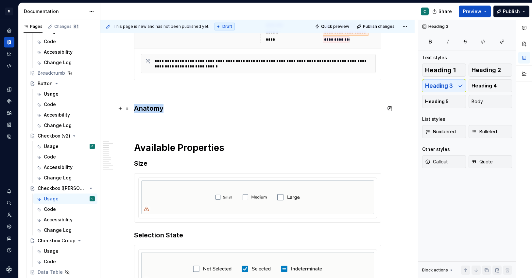
click at [160, 111] on h3 "Anatomy" at bounding box center [257, 108] width 247 height 9
click at [175, 92] on button "Heading 3" at bounding box center [165, 95] width 31 height 9
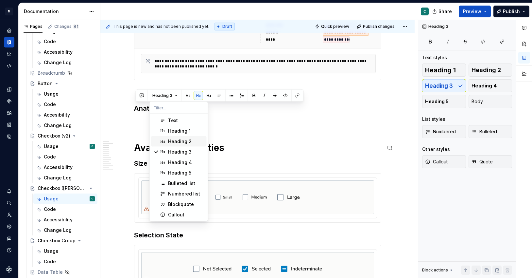
click at [184, 140] on div "Heading 2" at bounding box center [180, 141] width 24 height 7
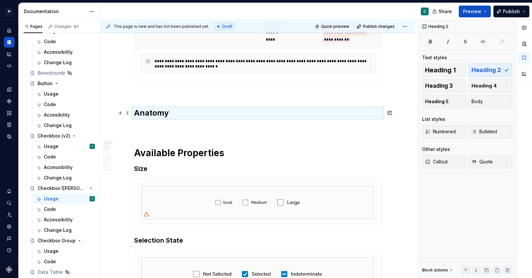
click at [159, 116] on h2 "Anatomy" at bounding box center [257, 113] width 247 height 10
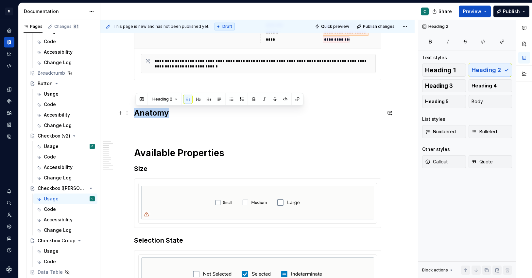
click at [159, 116] on h2 "Anatomy" at bounding box center [257, 113] width 247 height 10
click at [173, 99] on button "Heading 2" at bounding box center [165, 99] width 31 height 9
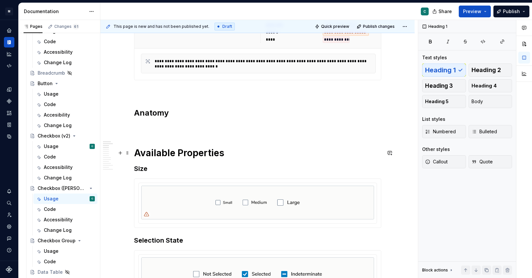
click at [146, 153] on h1 "Available Properties" at bounding box center [257, 153] width 247 height 12
click at [149, 129] on p at bounding box center [257, 127] width 247 height 8
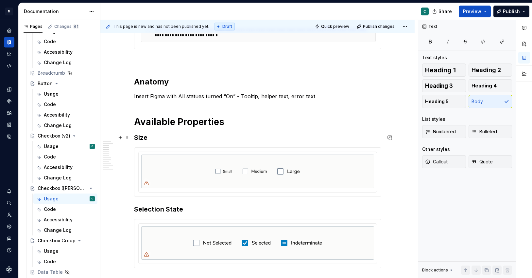
scroll to position [227, 0]
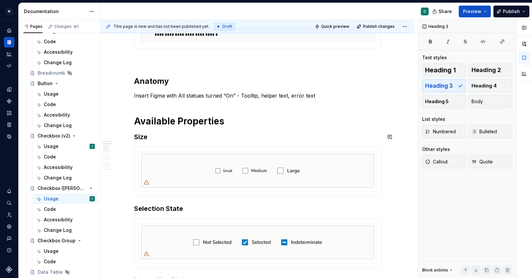
click at [177, 173] on img at bounding box center [257, 171] width 233 height 34
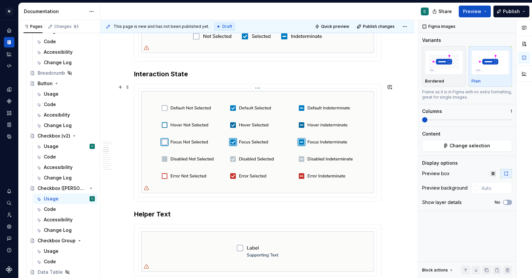
scroll to position [435, 0]
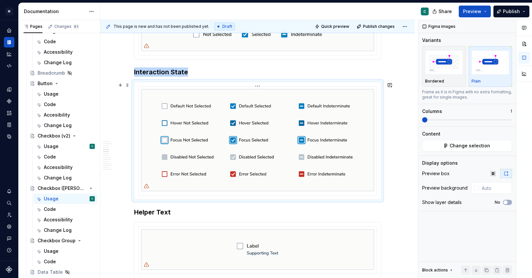
click at [184, 145] on img at bounding box center [257, 140] width 233 height 102
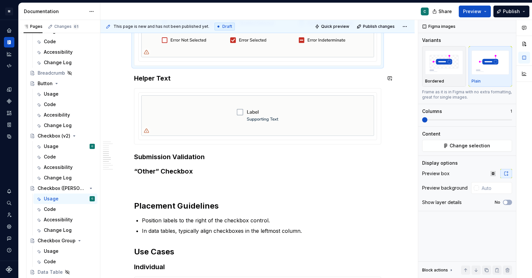
scroll to position [570, 0]
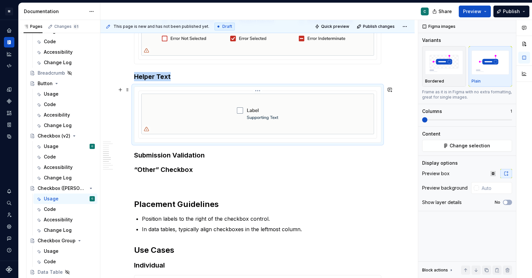
click at [174, 92] on div at bounding box center [258, 114] width 238 height 47
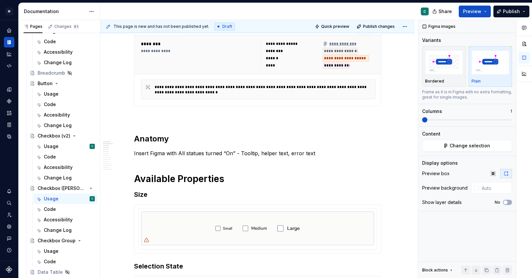
scroll to position [220, 0]
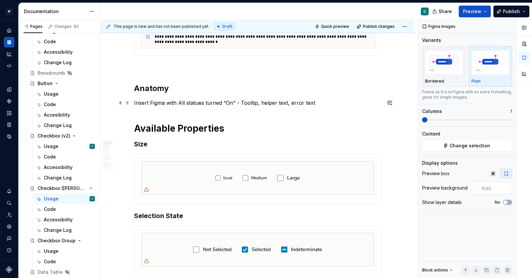
click at [319, 104] on p "Insert Figma with All statues turned “On” - Tooltip, helper text, error text" at bounding box center [257, 103] width 247 height 8
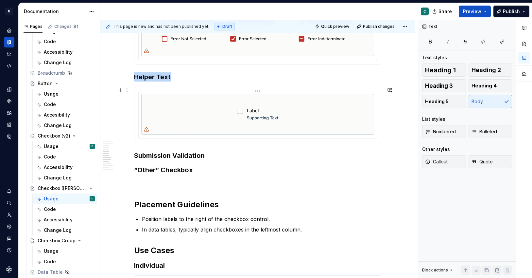
click at [194, 107] on img at bounding box center [257, 114] width 233 height 41
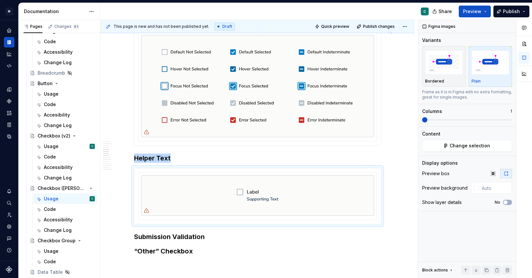
scroll to position [491, 0]
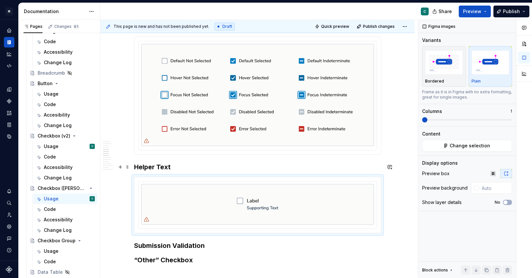
click at [158, 168] on h3 "Helper Text" at bounding box center [257, 166] width 247 height 9
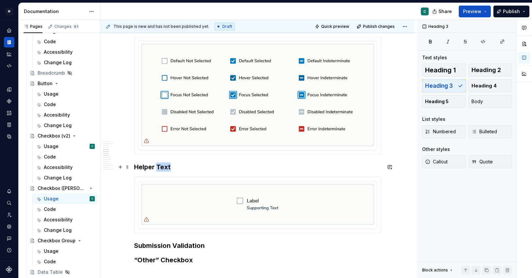
click at [158, 168] on h3 "Helper Text" at bounding box center [257, 166] width 247 height 9
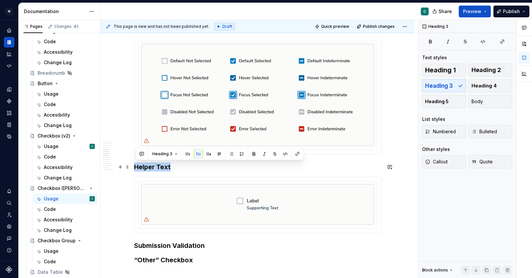
click at [158, 168] on h3 "Helper Text" at bounding box center [257, 166] width 247 height 9
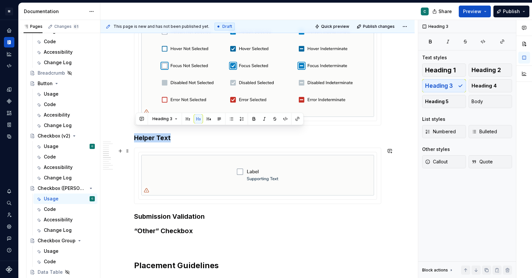
scroll to position [538, 0]
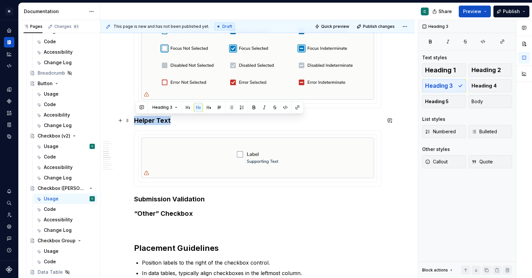
click at [171, 122] on h3 "Helper Text" at bounding box center [257, 120] width 247 height 9
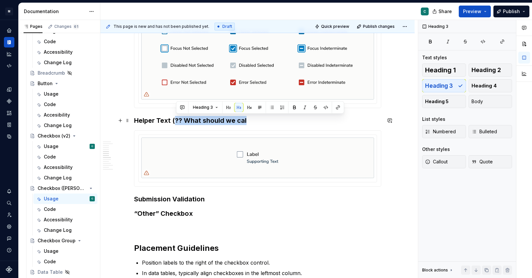
drag, startPoint x: 273, startPoint y: 119, endPoint x: 175, endPoint y: 118, distance: 97.5
click at [175, 119] on h3 "Helper Text (?? What should we cal" at bounding box center [257, 120] width 247 height 9
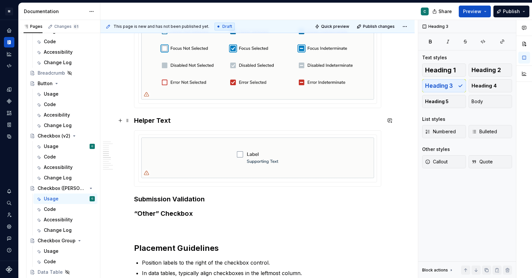
click at [137, 122] on h3 "Helper Text" at bounding box center [257, 120] width 247 height 9
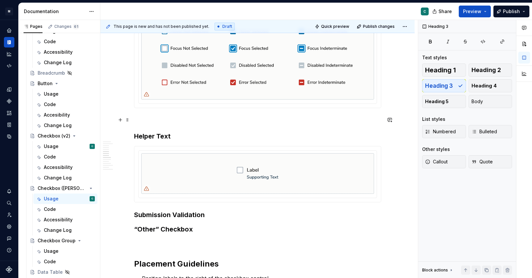
click at [142, 123] on p at bounding box center [257, 120] width 247 height 8
click at [119, 121] on button "button" at bounding box center [120, 119] width 9 height 9
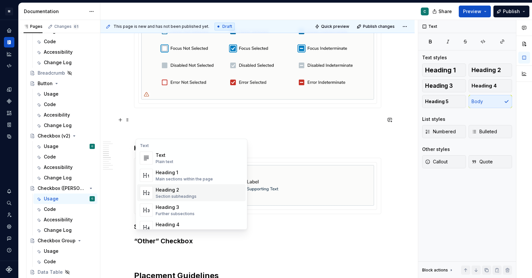
click at [183, 190] on div "Heading 2" at bounding box center [176, 190] width 41 height 7
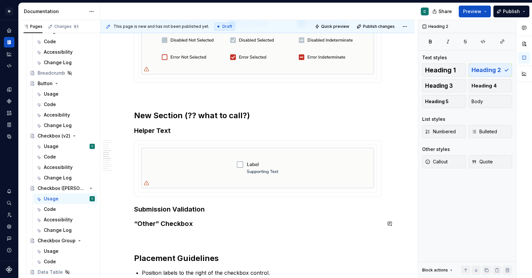
scroll to position [590, 0]
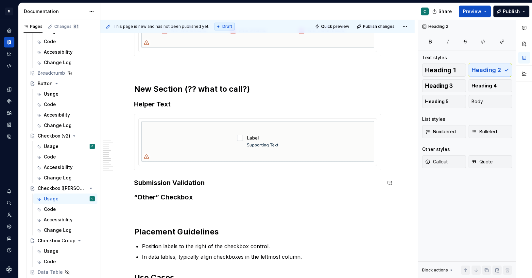
click at [215, 182] on h3 "Submission Validation" at bounding box center [257, 182] width 247 height 9
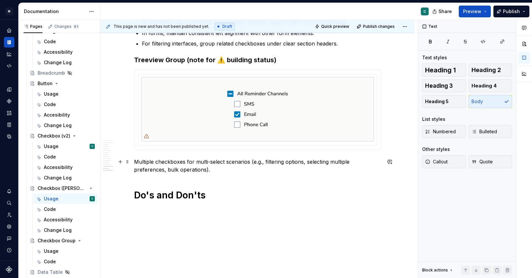
scroll to position [1088, 0]
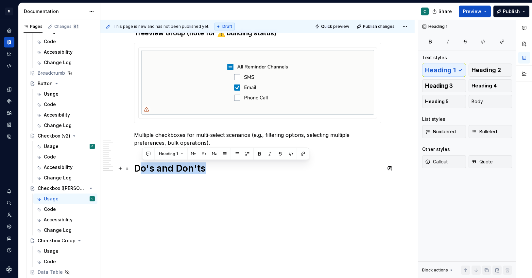
drag, startPoint x: 210, startPoint y: 172, endPoint x: 142, endPoint y: 168, distance: 68.8
click at [142, 168] on h1 "Do's and Don'ts" at bounding box center [257, 168] width 247 height 12
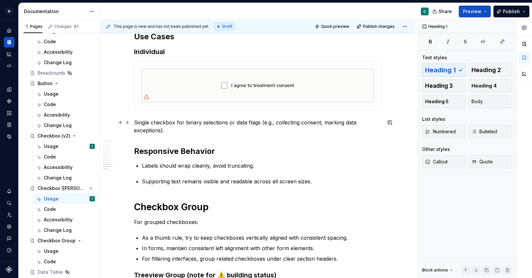
scroll to position [845, 0]
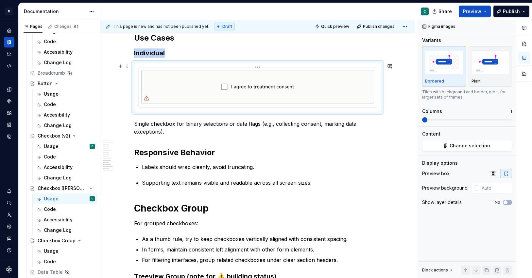
click at [200, 95] on img at bounding box center [257, 87] width 233 height 34
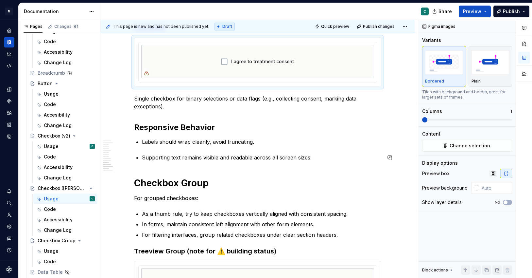
scroll to position [870, 0]
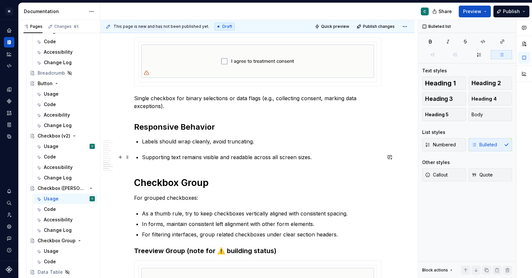
click at [337, 158] on p "Supporting text remains visible and readable across all screen sizes." at bounding box center [262, 157] width 240 height 8
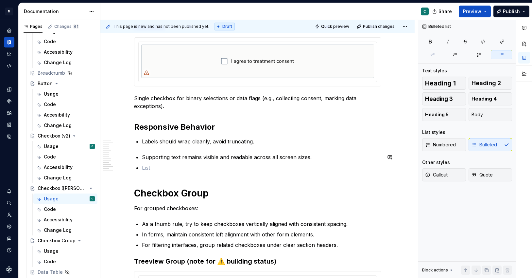
click at [219, 169] on p at bounding box center [262, 168] width 240 height 8
click at [261, 168] on p "Consider Spanish Translation for eRegistration" at bounding box center [262, 168] width 240 height 8
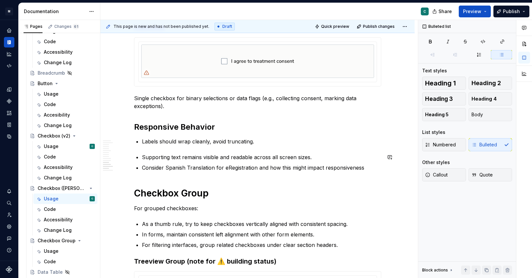
click at [380, 170] on p "Consider Spanish Translation for eRegistration and how this might impact respon…" at bounding box center [262, 168] width 240 height 8
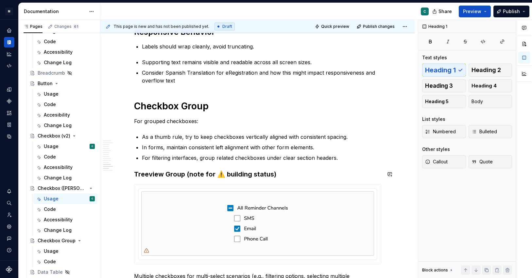
scroll to position [966, 0]
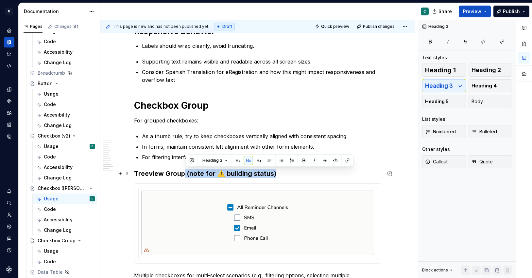
drag, startPoint x: 281, startPoint y: 173, endPoint x: 186, endPoint y: 173, distance: 95.6
click at [186, 173] on h3 "Treeview Group (note for ⚠️ building status)" at bounding box center [257, 173] width 247 height 9
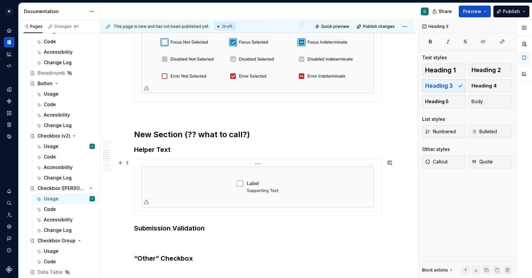
scroll to position [565, 0]
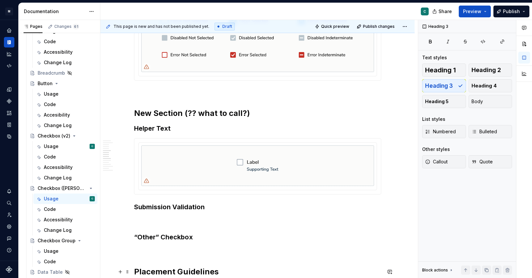
type textarea "*"
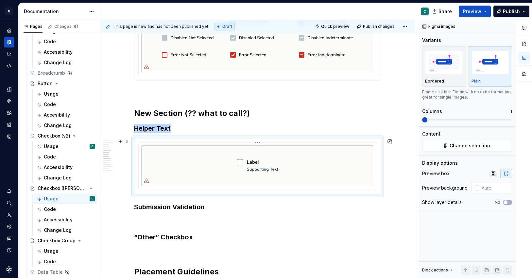
click at [246, 158] on img at bounding box center [257, 165] width 233 height 41
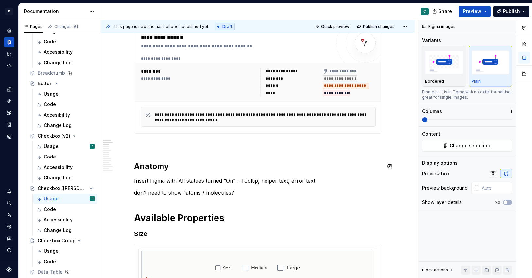
scroll to position [133, 0]
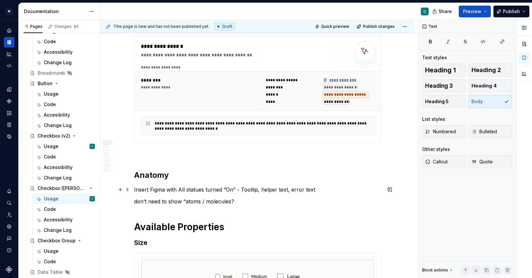
click at [135, 188] on p "Insert Figma with All statues turned “On” - Tooltip, helper text, error text" at bounding box center [257, 190] width 247 height 8
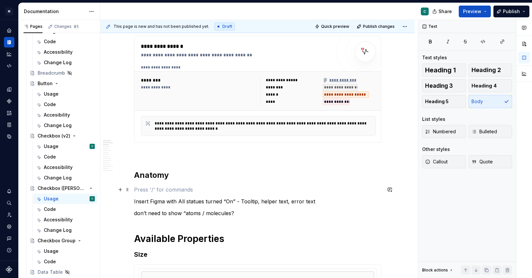
click at [142, 189] on p at bounding box center [257, 190] width 247 height 8
click at [121, 189] on button "button" at bounding box center [120, 189] width 9 height 9
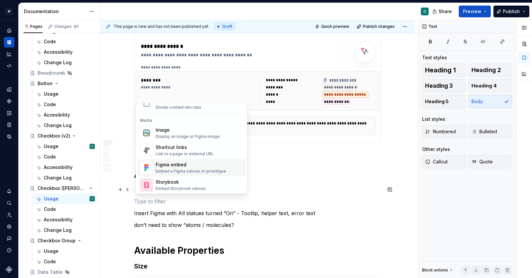
scroll to position [276, 0]
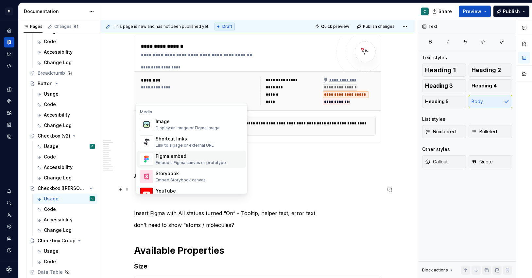
click at [172, 158] on div "Figma embed" at bounding box center [191, 156] width 70 height 7
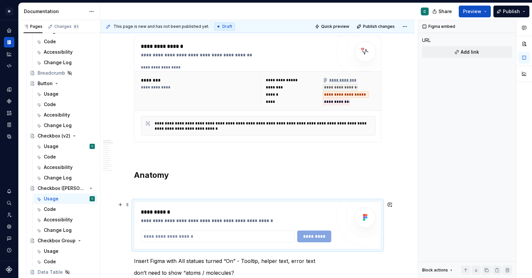
scroll to position [173, 0]
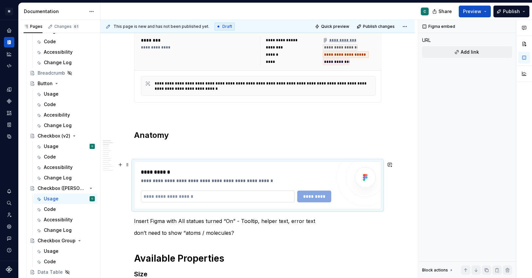
click at [187, 196] on input "text" at bounding box center [218, 196] width 154 height 12
paste input "**********"
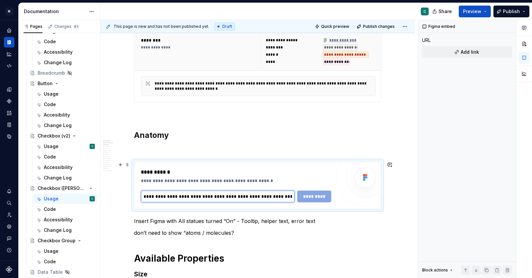
scroll to position [0, 196]
type input "**********"
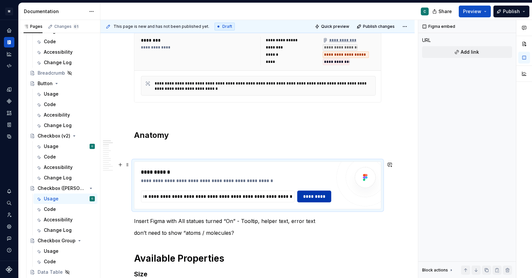
scroll to position [0, 0]
click at [308, 200] on button "*********" at bounding box center [314, 196] width 34 height 12
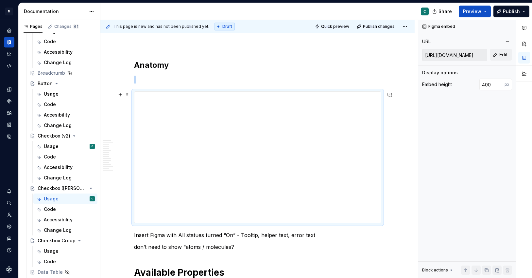
scroll to position [244, 0]
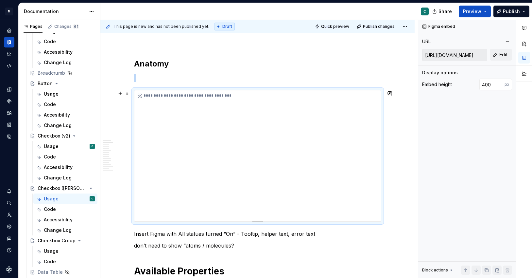
click at [300, 106] on div "**********" at bounding box center [257, 155] width 247 height 131
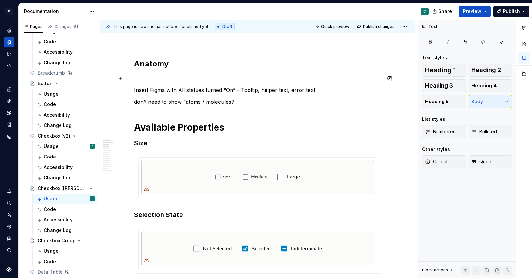
click at [167, 79] on p at bounding box center [257, 78] width 247 height 8
click at [122, 78] on button "button" at bounding box center [120, 78] width 9 height 9
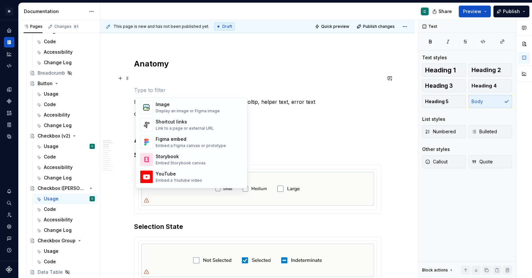
scroll to position [286, 0]
click at [169, 141] on div "Figma embed" at bounding box center [191, 140] width 70 height 7
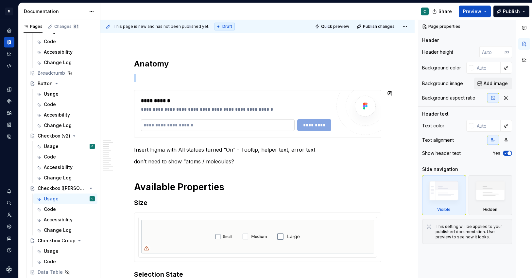
click at [230, 121] on input "text" at bounding box center [218, 125] width 154 height 12
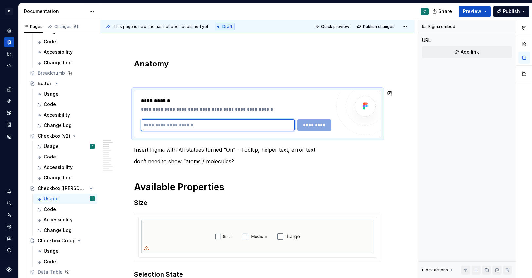
paste input "**********"
type input "**********"
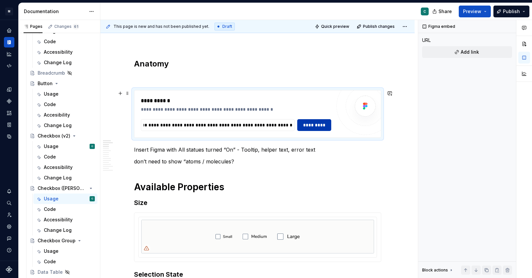
scroll to position [0, 0]
click at [312, 124] on span "*********" at bounding box center [314, 125] width 25 height 7
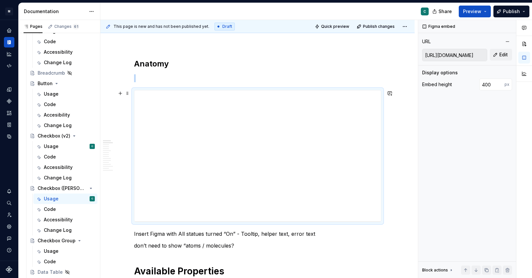
type textarea "*"
click at [439, 153] on div "Figma embed URL https://embed.figma.com/design/CP5vs4RMuJWQQ9ljfdCA7l/Supernova…" at bounding box center [468, 149] width 98 height 258
click at [306, 147] on div "**********" at bounding box center [257, 155] width 247 height 131
click at [123, 80] on button "button" at bounding box center [120, 78] width 9 height 9
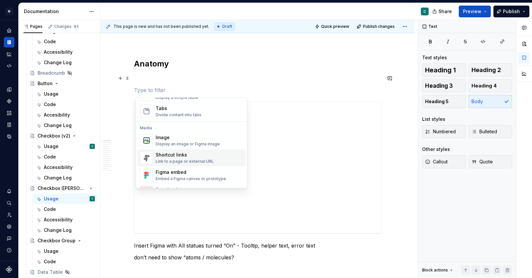
scroll to position [281, 0]
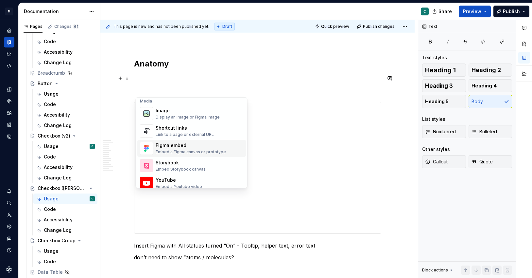
click at [189, 150] on div "Embed a Figma canvas or prototype" at bounding box center [191, 151] width 70 height 5
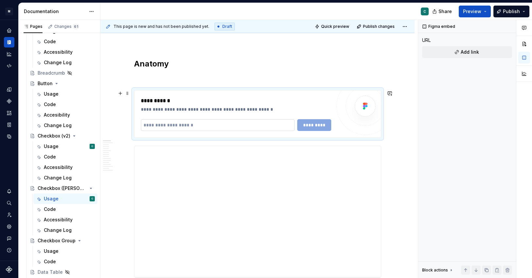
click at [170, 123] on input "text" at bounding box center [218, 125] width 154 height 12
paste input "**********"
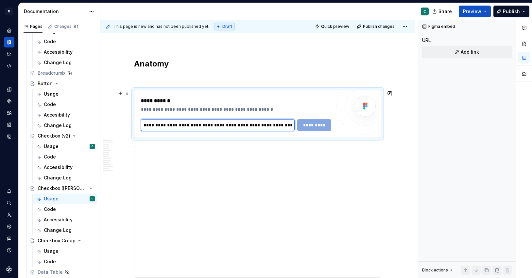
scroll to position [0, 195]
type input "**********"
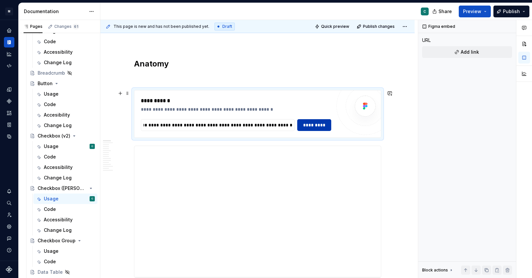
scroll to position [0, 0]
click at [305, 128] on span "*********" at bounding box center [314, 125] width 25 height 7
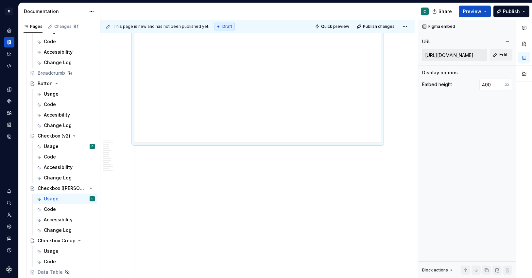
scroll to position [382, 0]
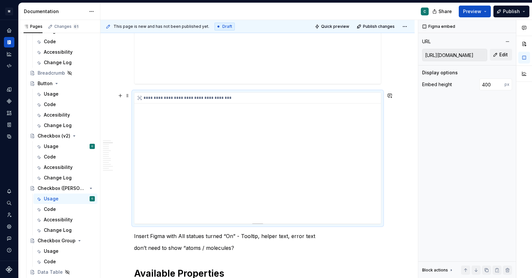
click at [300, 187] on div "**********" at bounding box center [257, 158] width 247 height 131
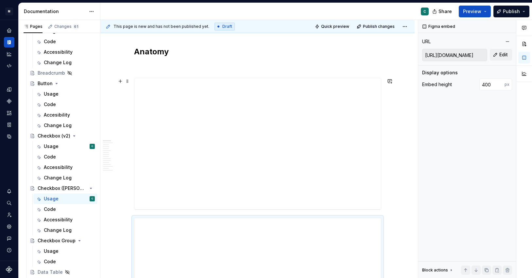
scroll to position [252, 0]
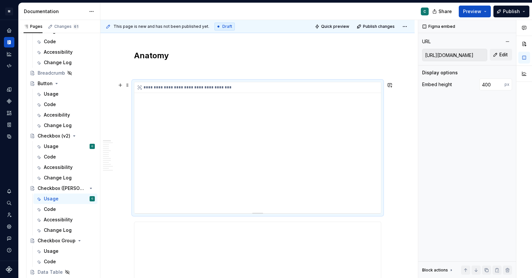
click at [371, 161] on div "**********" at bounding box center [257, 147] width 247 height 131
type input "https://embed.figma.com/design/CP5vs4RMuJWQQ9ljfdCA7l/Supernova-Plan---Ontada-D…"
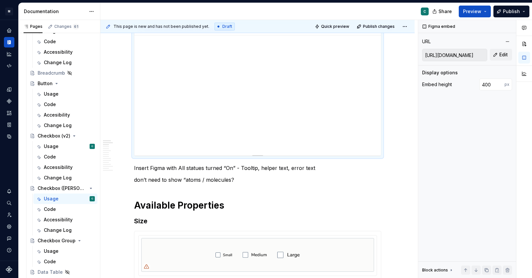
scroll to position [312, 0]
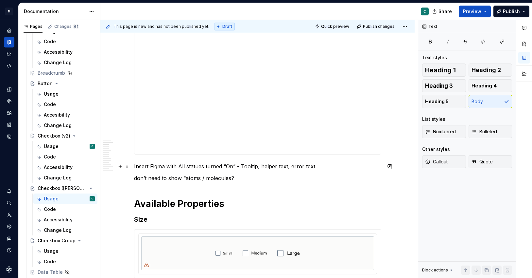
click at [281, 169] on p "Insert Figma with All statues turned “On” - Tooltip, helper text, error text" at bounding box center [257, 166] width 247 height 8
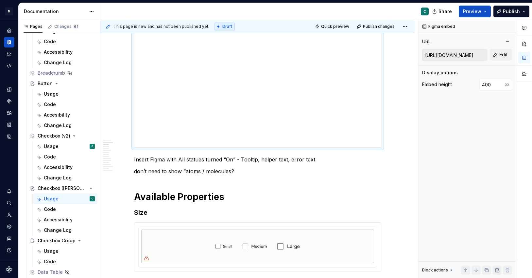
click at [177, 148] on div "**********" at bounding box center [257, 82] width 247 height 132
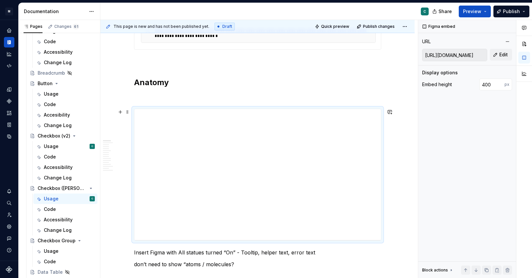
scroll to position [228, 0]
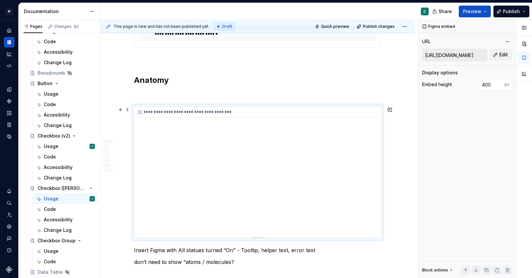
click at [213, 173] on div "**********" at bounding box center [257, 172] width 247 height 131
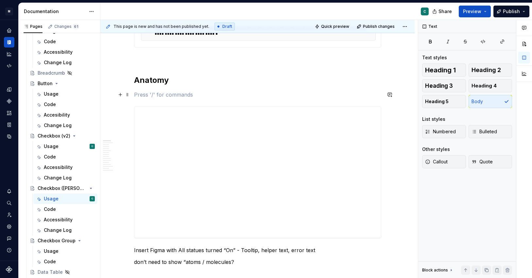
click at [158, 98] on p at bounding box center [257, 95] width 247 height 8
click at [124, 94] on button "button" at bounding box center [120, 94] width 9 height 9
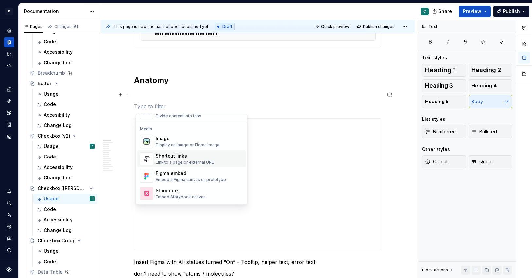
scroll to position [275, 0]
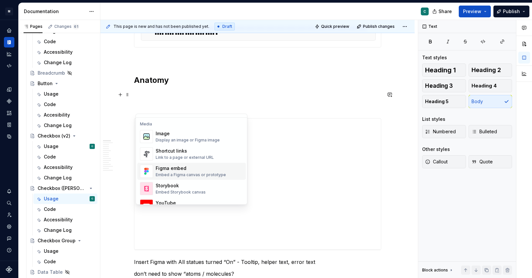
click at [168, 172] on div "Embed a Figma canvas or prototype" at bounding box center [191, 174] width 70 height 5
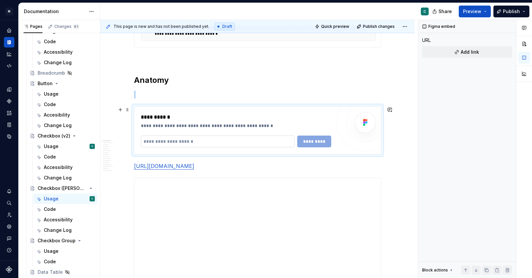
click at [218, 139] on input "text" at bounding box center [218, 141] width 154 height 12
paste input "**********"
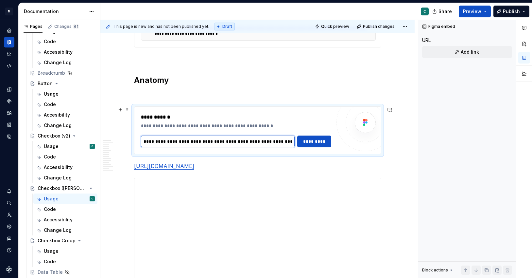
scroll to position [0, 196]
type input "**********"
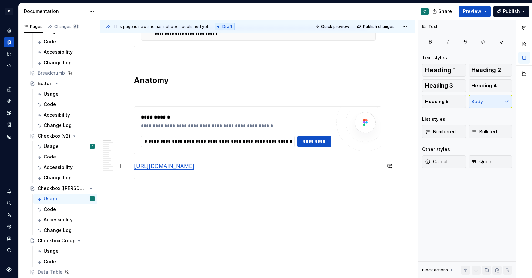
scroll to position [0, 0]
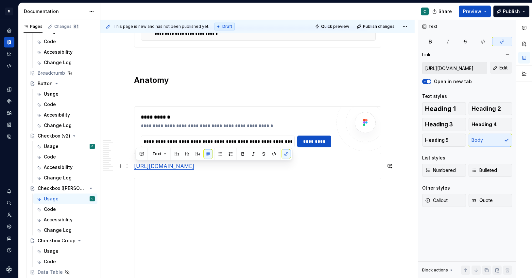
drag, startPoint x: 305, startPoint y: 176, endPoint x: 132, endPoint y: 165, distance: 173.5
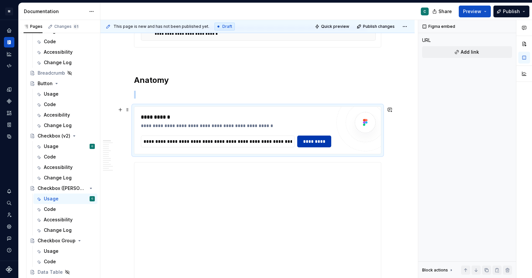
click at [323, 141] on span "*********" at bounding box center [314, 141] width 25 height 7
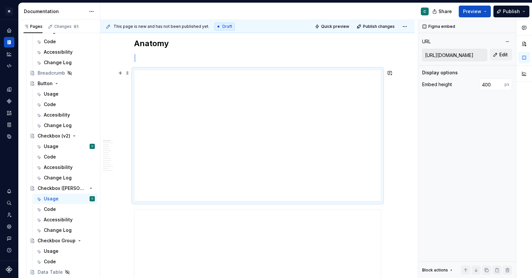
scroll to position [256, 0]
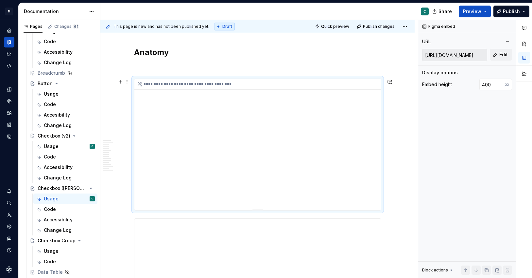
click at [380, 130] on div "**********" at bounding box center [257, 144] width 247 height 131
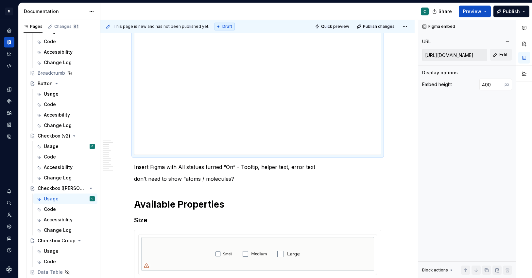
scroll to position [280, 0]
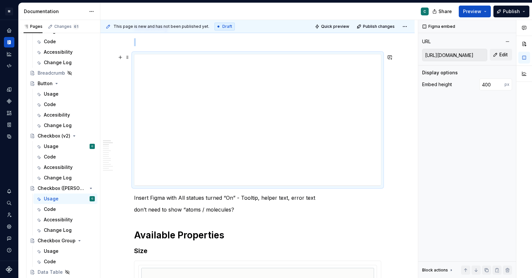
click at [379, 132] on div "**********" at bounding box center [257, 119] width 247 height 131
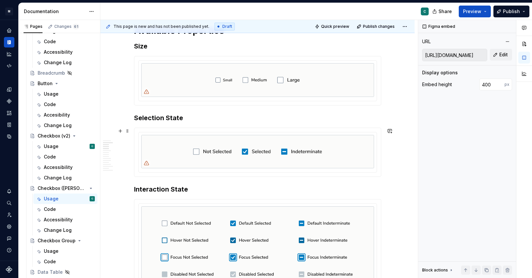
scroll to position [479, 0]
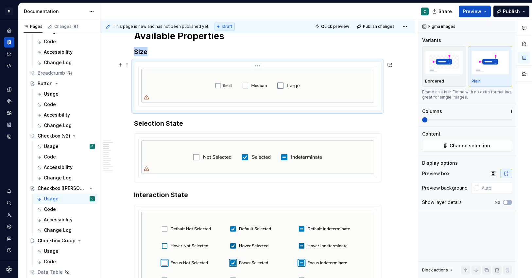
click at [284, 83] on img at bounding box center [257, 86] width 233 height 34
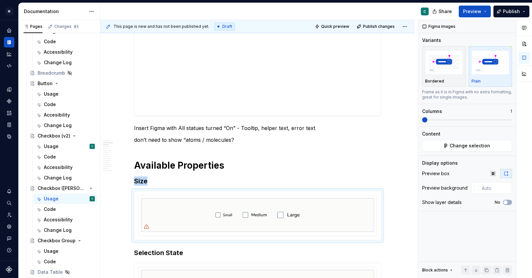
scroll to position [300, 0]
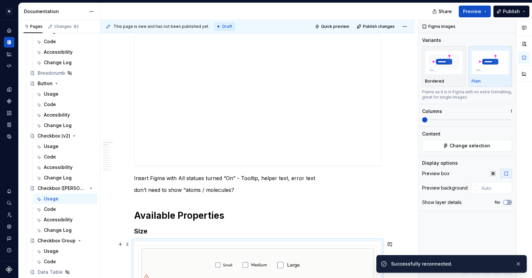
type textarea "*"
